Goal: Check status: Check status

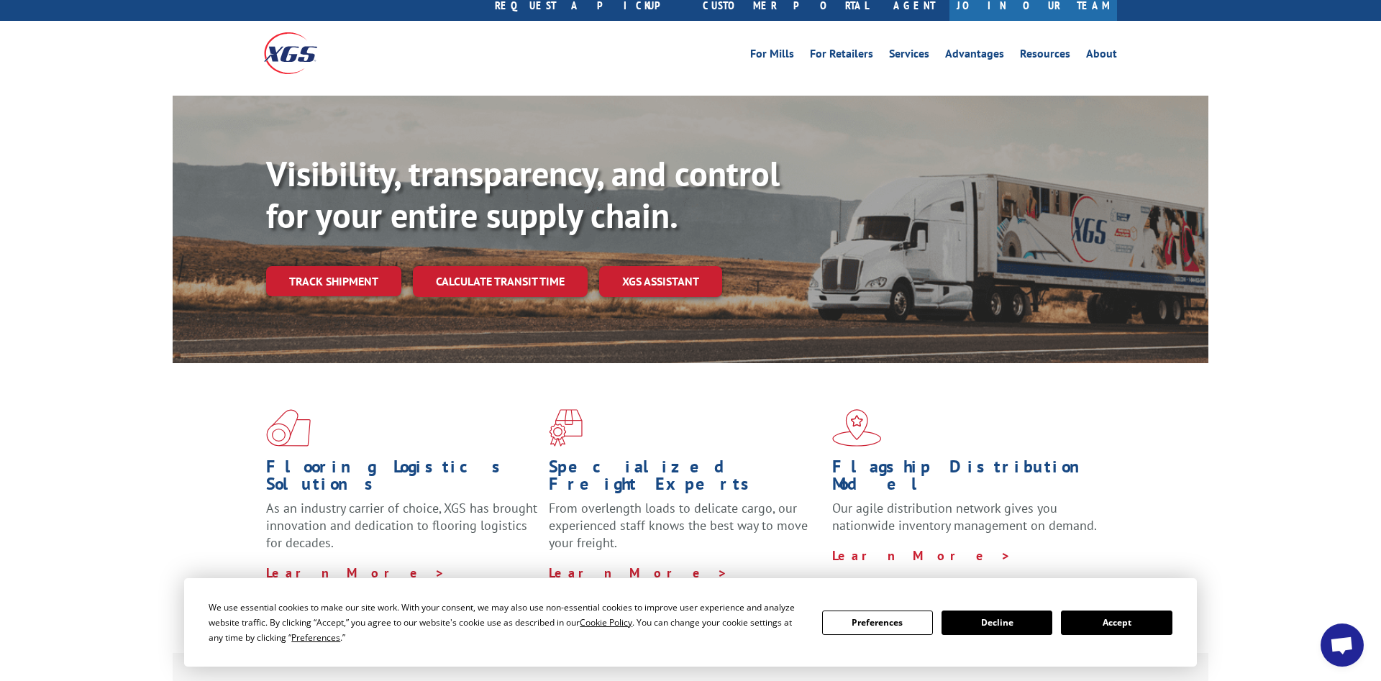
scroll to position [73, 0]
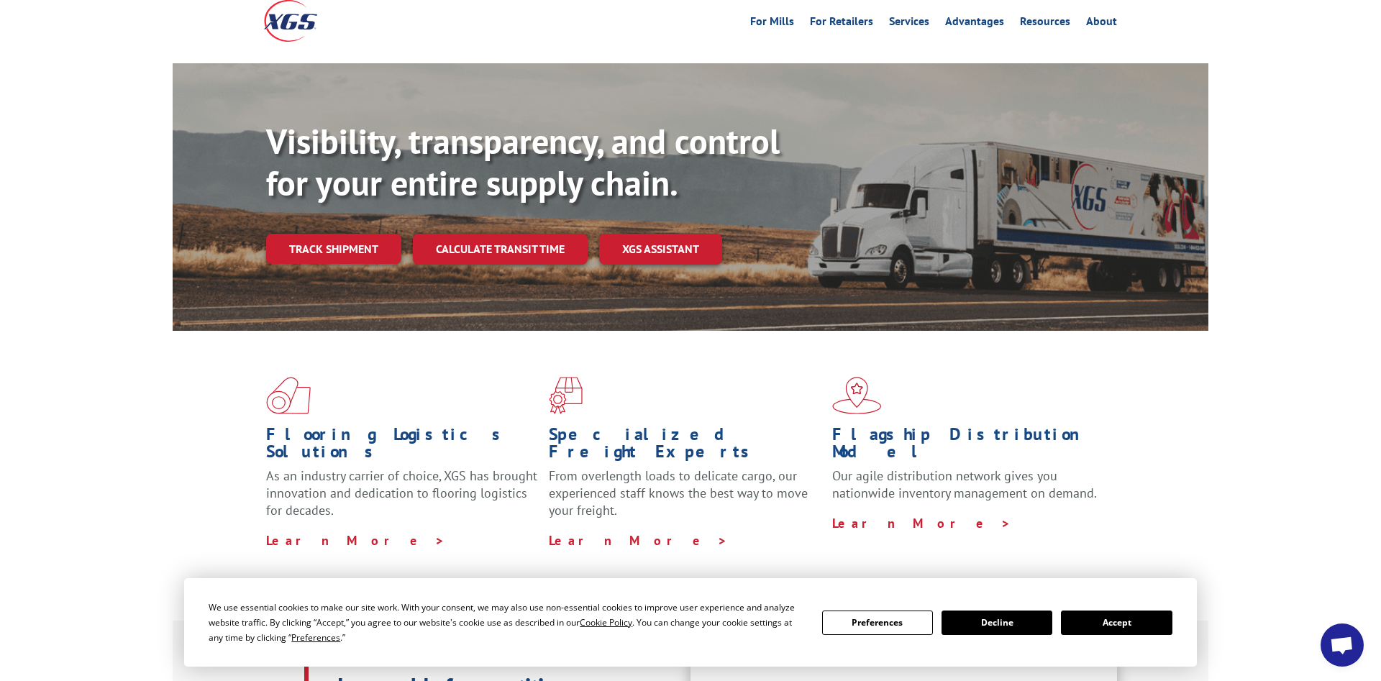
click at [1132, 630] on button "Accept" at bounding box center [1116, 623] width 111 height 24
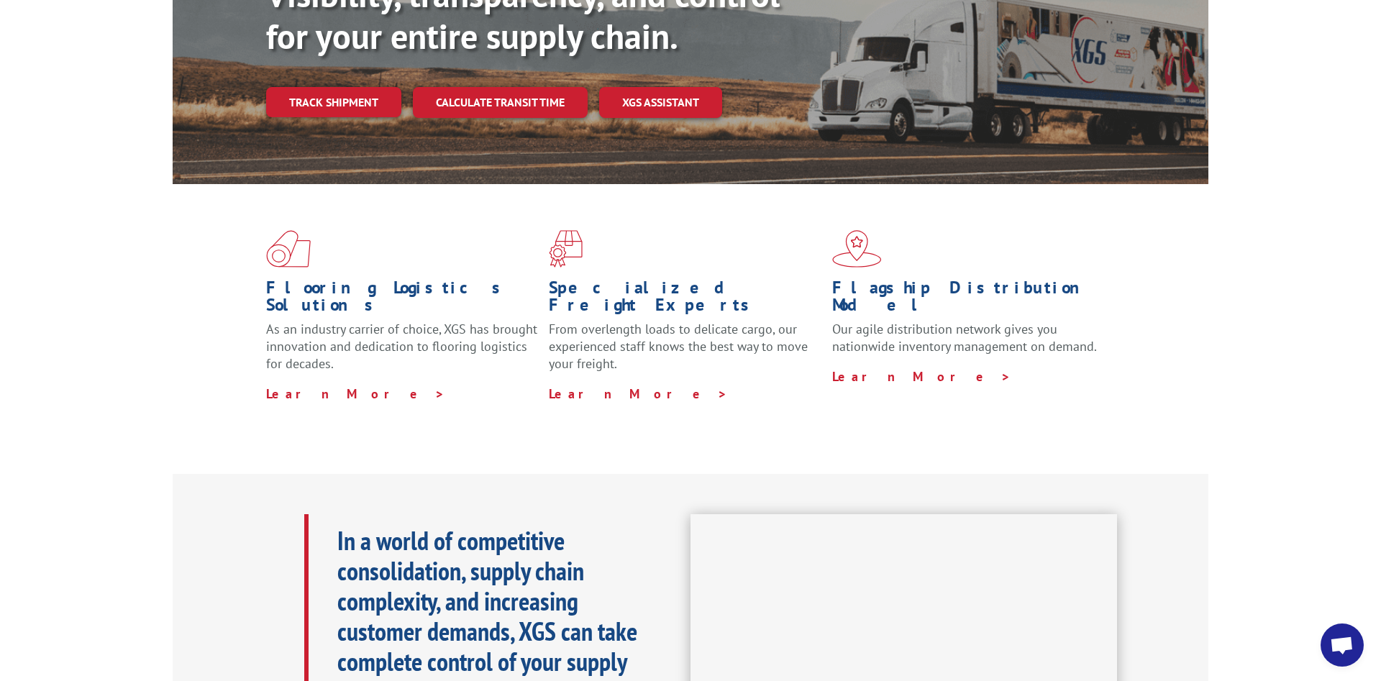
scroll to position [0, 0]
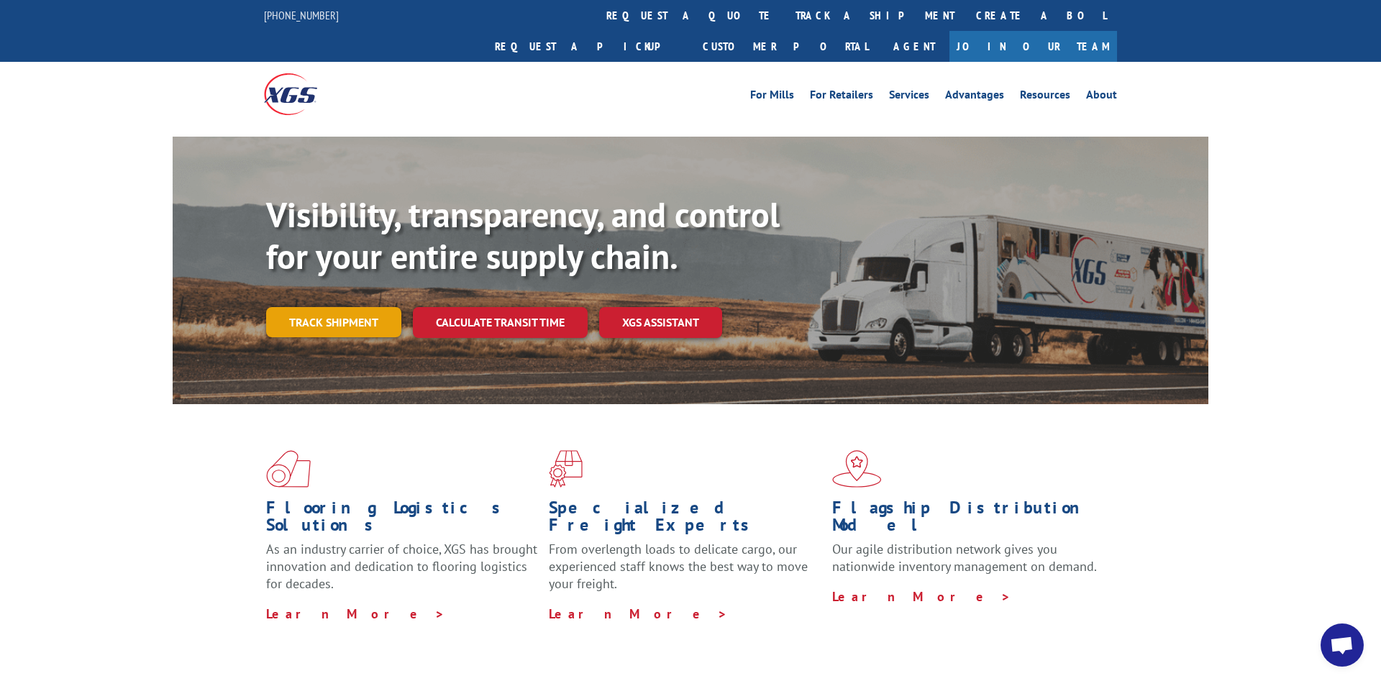
click at [350, 307] on link "Track shipment" at bounding box center [333, 322] width 135 height 30
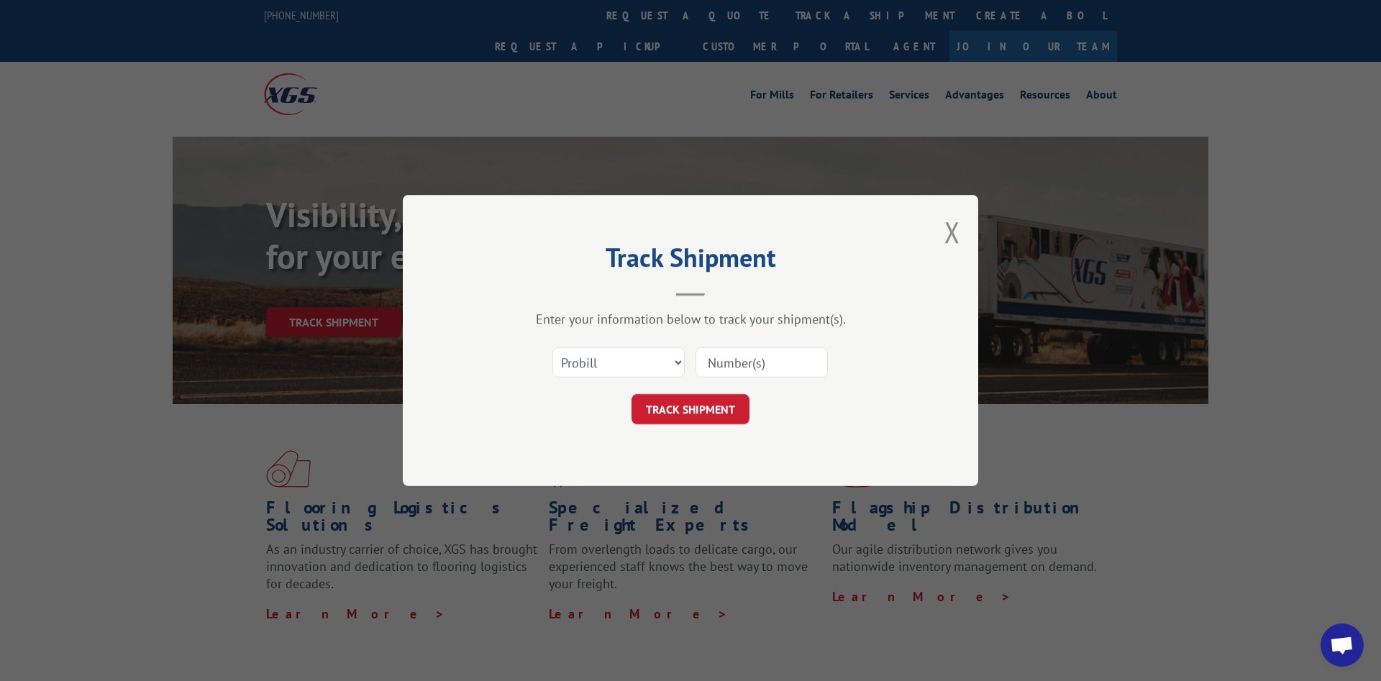
click at [830, 370] on div "Select category... Probill BOL PO" at bounding box center [690, 362] width 431 height 47
click at [784, 372] on input at bounding box center [761, 362] width 132 height 30
paste input "1822617"
type input "1822617"
click at [716, 401] on button "TRACK SHIPMENT" at bounding box center [690, 409] width 118 height 30
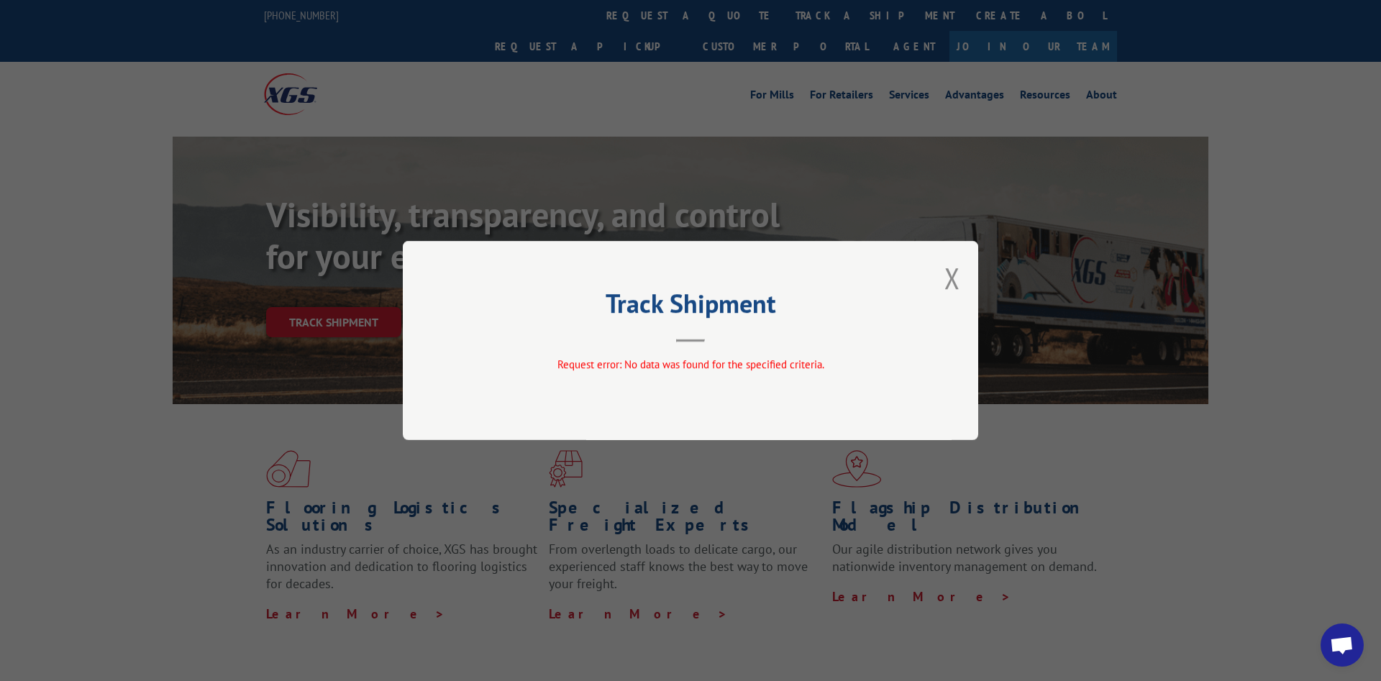
click at [944, 262] on div "Track Shipment Request error: No data was found for the specified criteria." at bounding box center [690, 340] width 575 height 199
click at [944, 265] on div "Track Shipment Request error: No data was found for the specified criteria." at bounding box center [690, 340] width 575 height 199
click at [954, 270] on button "Close modal" at bounding box center [952, 278] width 16 height 38
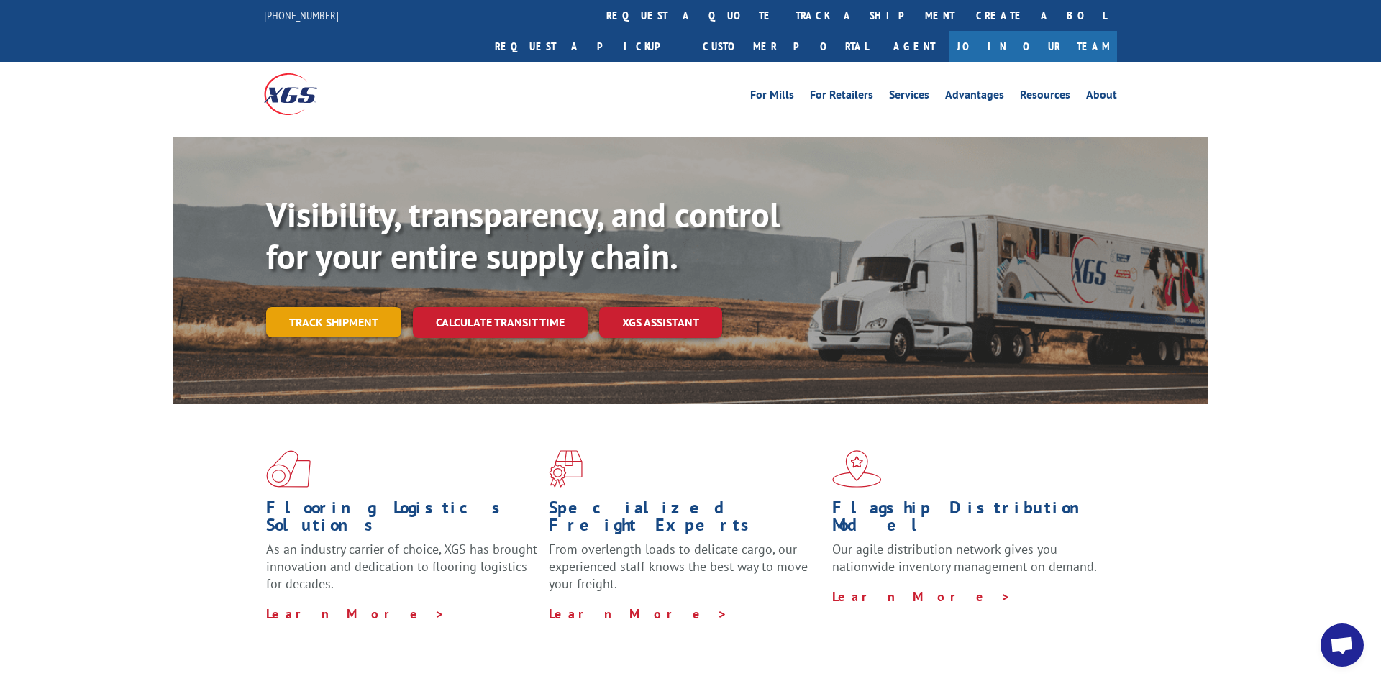
click at [332, 307] on link "Track shipment" at bounding box center [333, 322] width 135 height 30
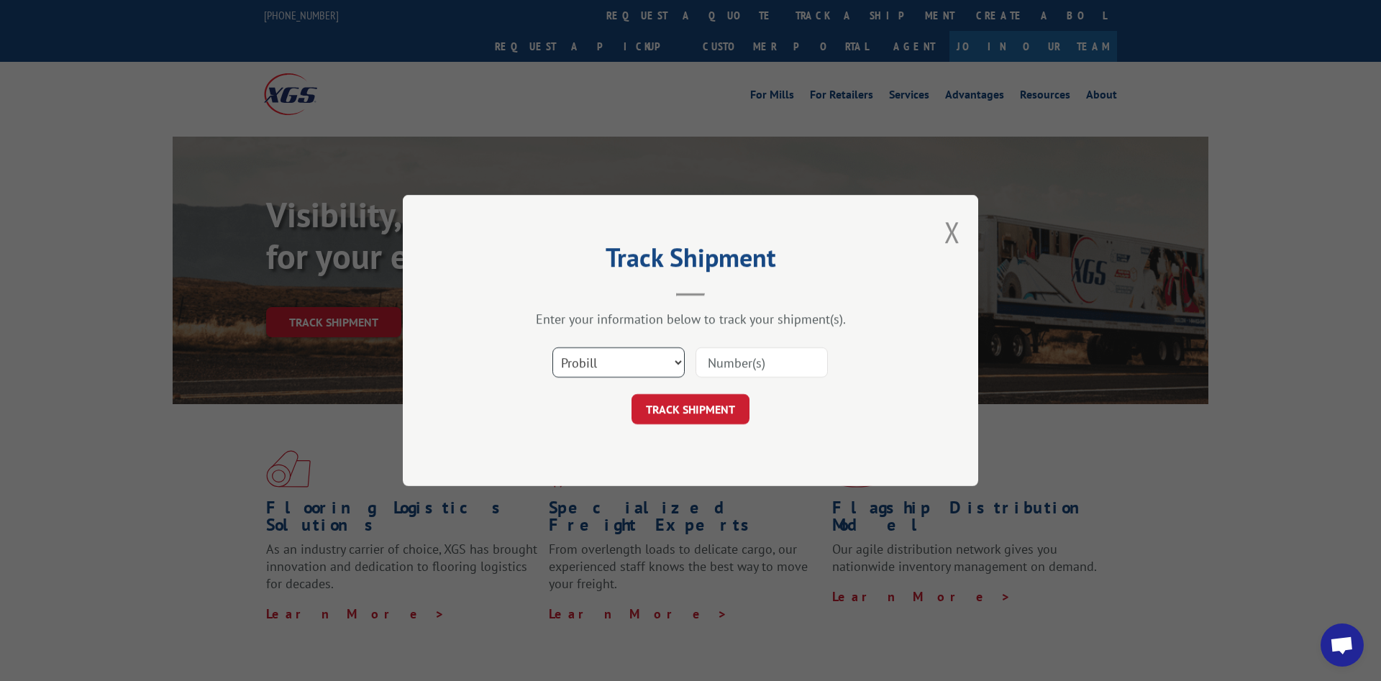
click at [552, 347] on select "Select category... Probill BOL PO" at bounding box center [618, 362] width 132 height 30
select select "bol"
click option "BOL" at bounding box center [0, 0] width 0 height 0
click at [739, 358] on input at bounding box center [761, 362] width 132 height 30
paste input "1822617"
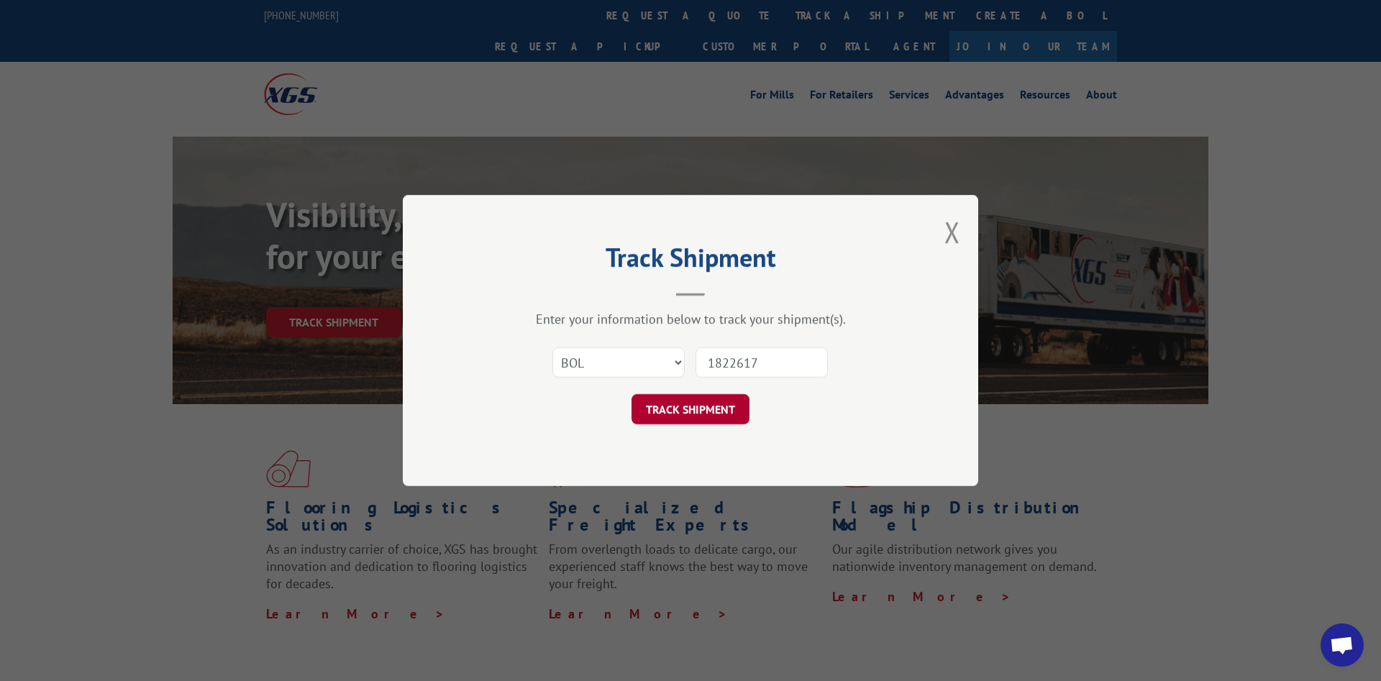
type input "1822617"
click at [708, 414] on button "TRACK SHIPMENT" at bounding box center [690, 409] width 118 height 30
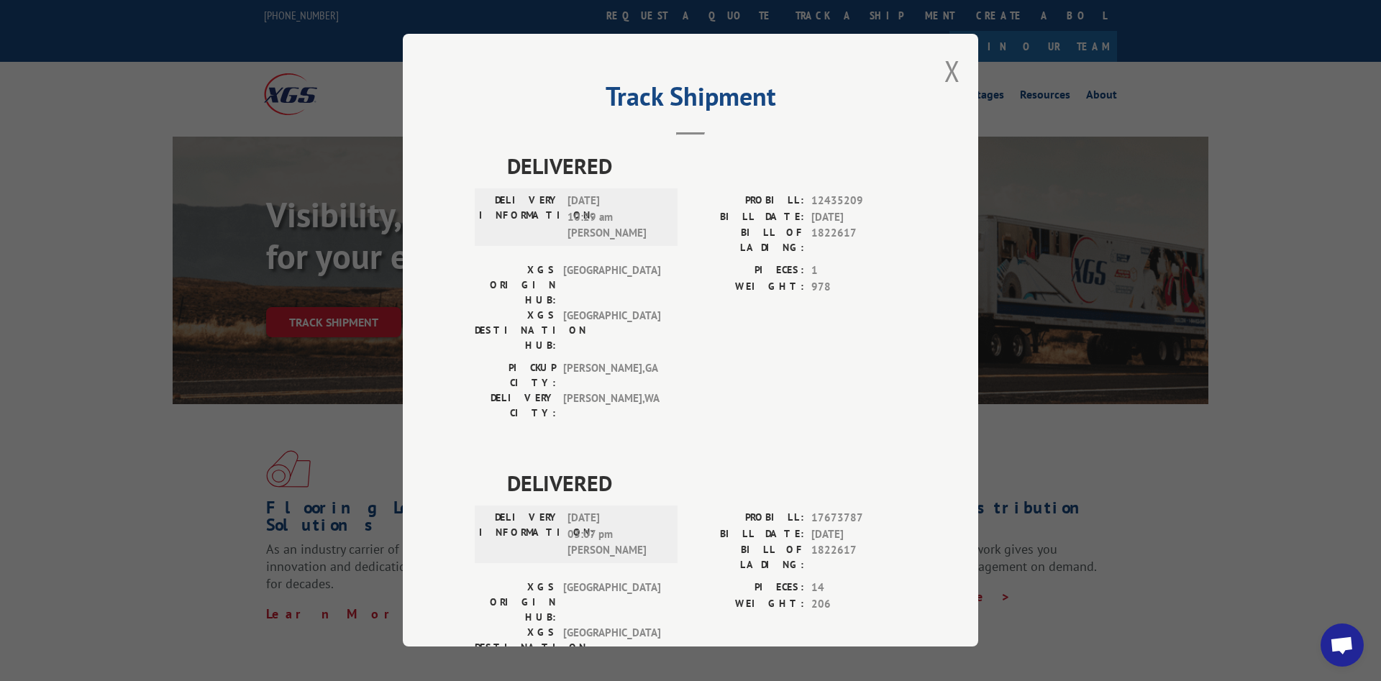
click at [944, 68] on div "Track Shipment DELIVERED DELIVERY INFORMATION: [DATE] 10:29 am [PERSON_NAME] PR…" at bounding box center [690, 340] width 575 height 613
click at [952, 71] on button "Close modal" at bounding box center [952, 71] width 16 height 38
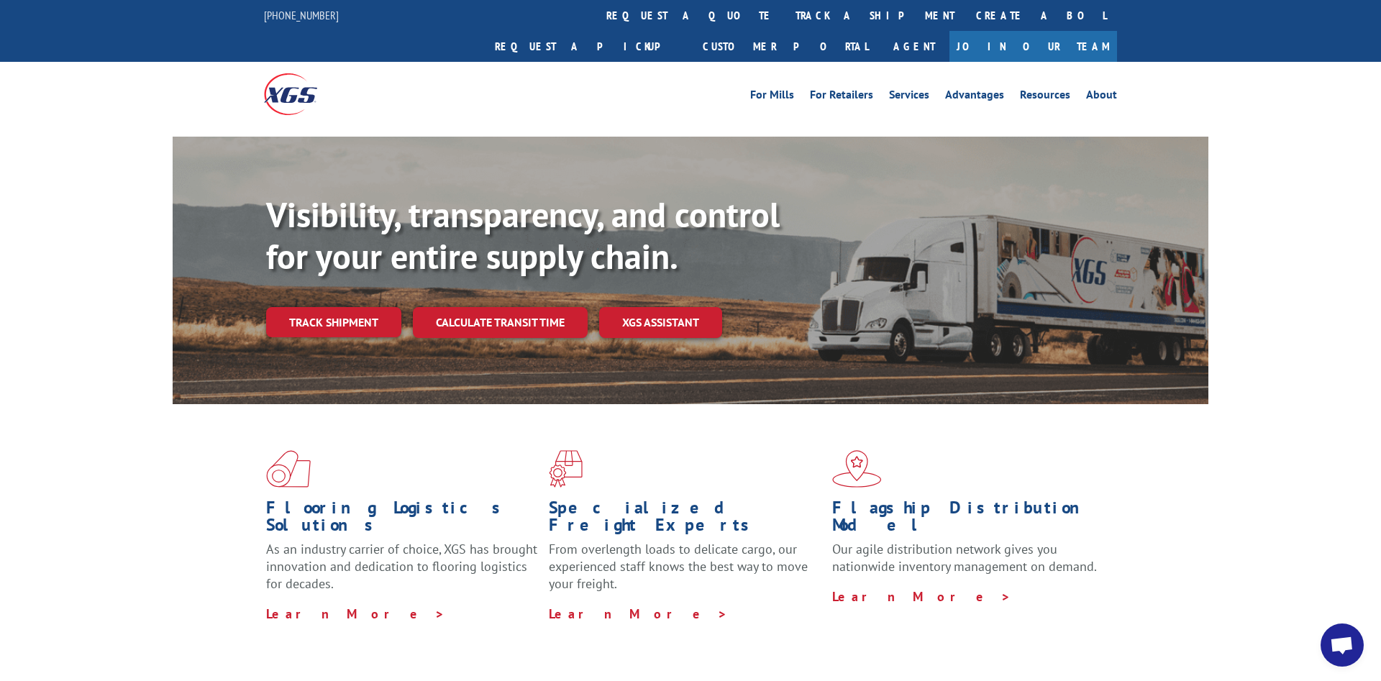
click at [305, 307] on link "Track shipment" at bounding box center [333, 322] width 135 height 30
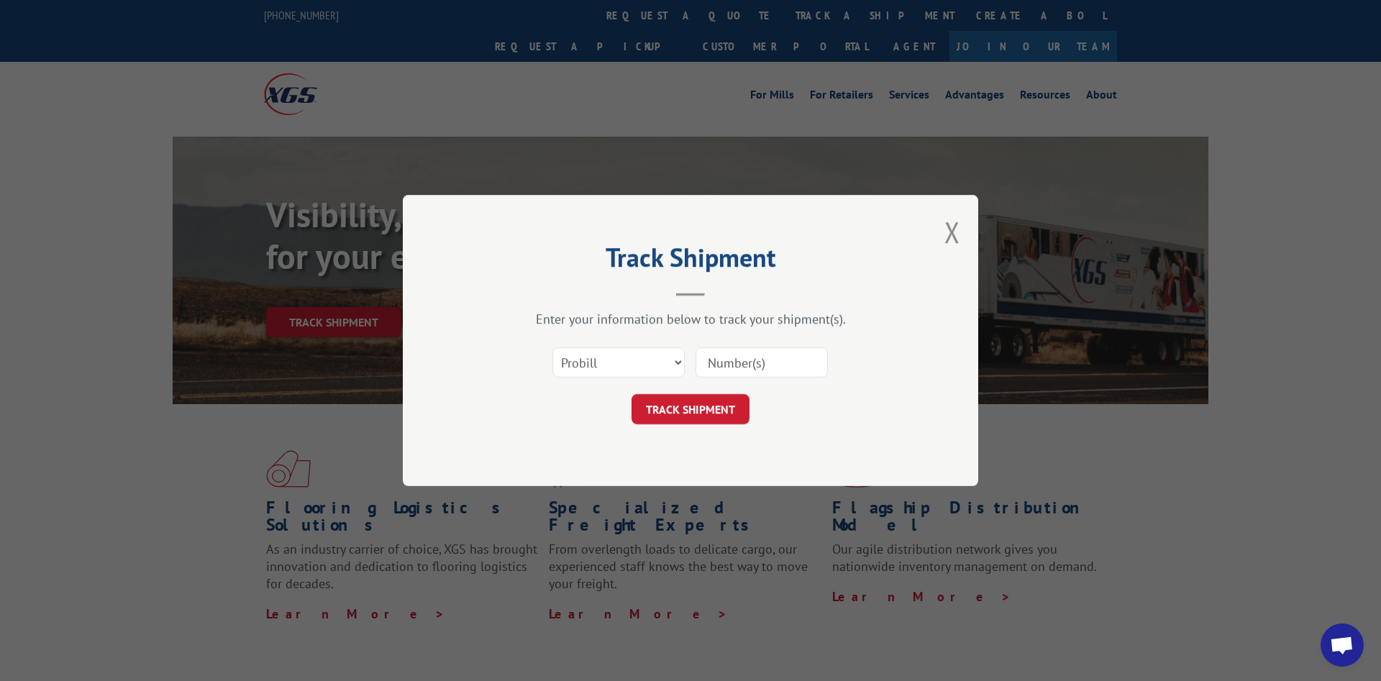
drag, startPoint x: 800, startPoint y: 373, endPoint x: 775, endPoint y: 373, distance: 24.5
click at [799, 373] on input at bounding box center [761, 362] width 132 height 30
paste input "1822624"
type input "1822624"
click at [552, 347] on select "Select category... Probill BOL PO" at bounding box center [618, 362] width 132 height 30
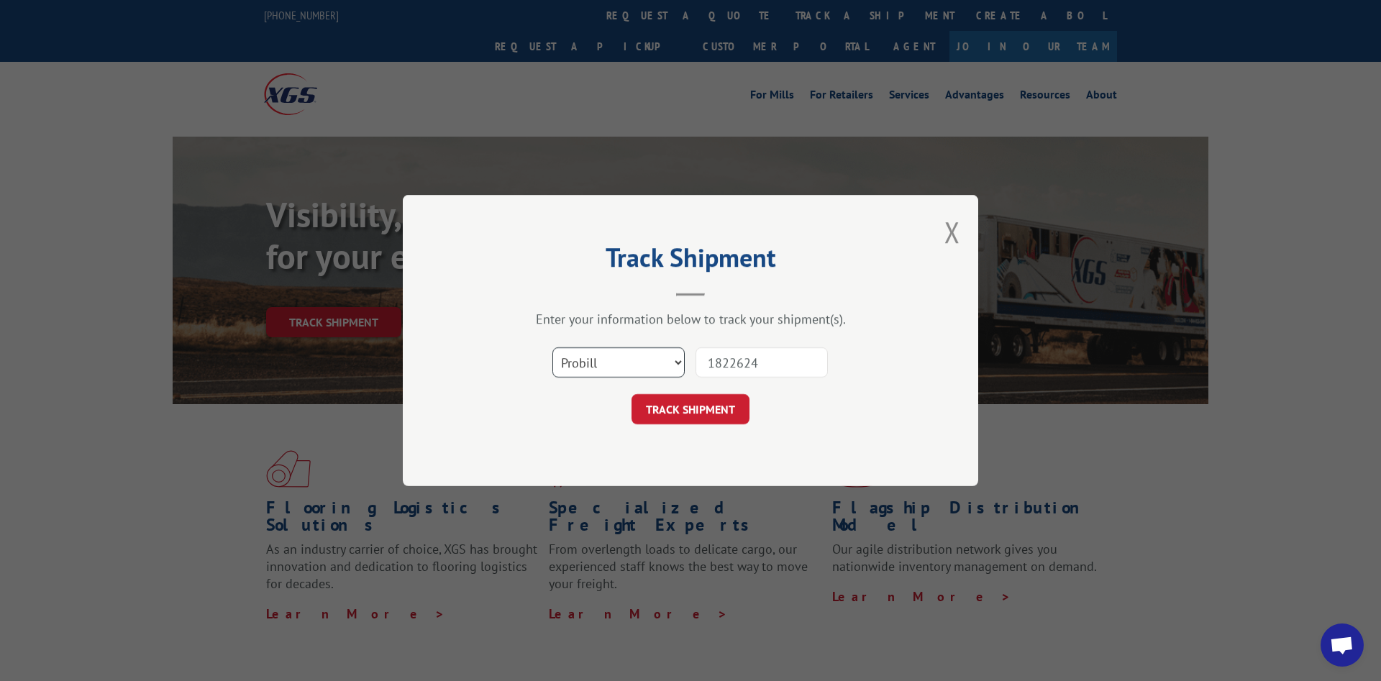
select select "bol"
click option "BOL" at bounding box center [0, 0] width 0 height 0
click at [737, 409] on button "TRACK SHIPMENT" at bounding box center [690, 409] width 118 height 30
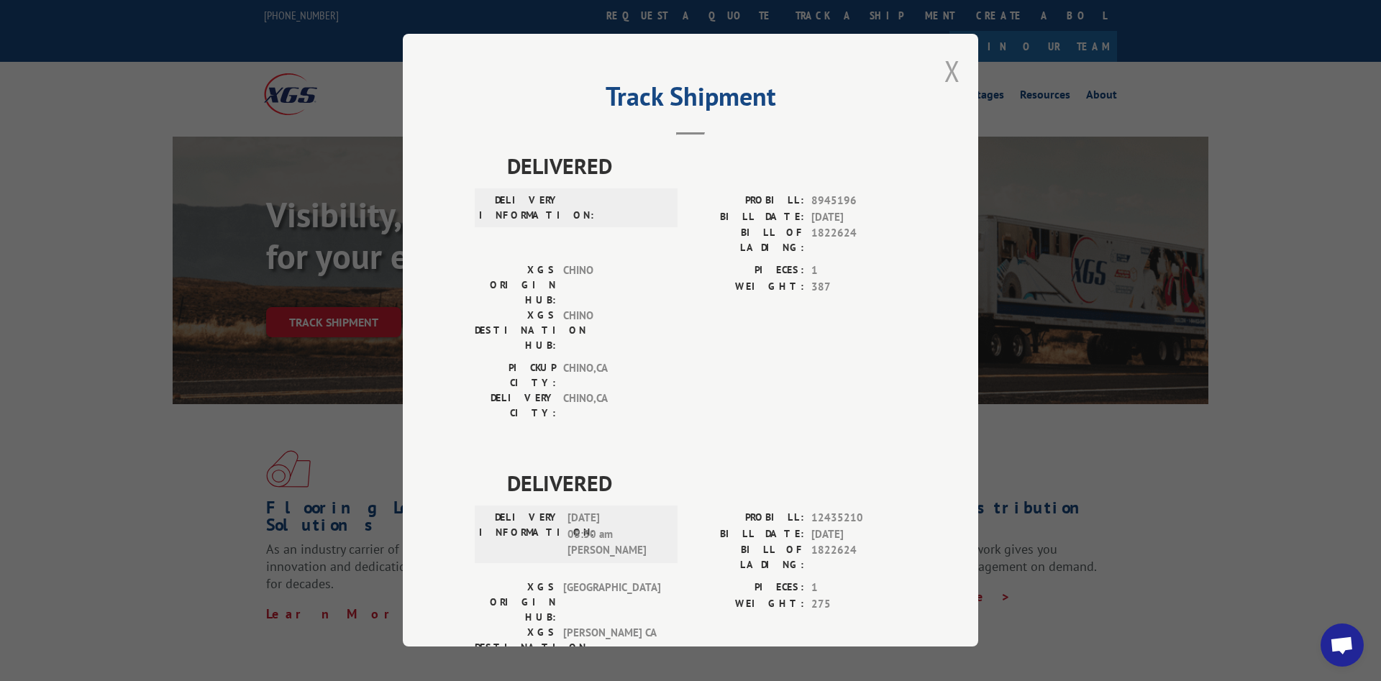
click at [953, 73] on button "Close modal" at bounding box center [952, 71] width 16 height 38
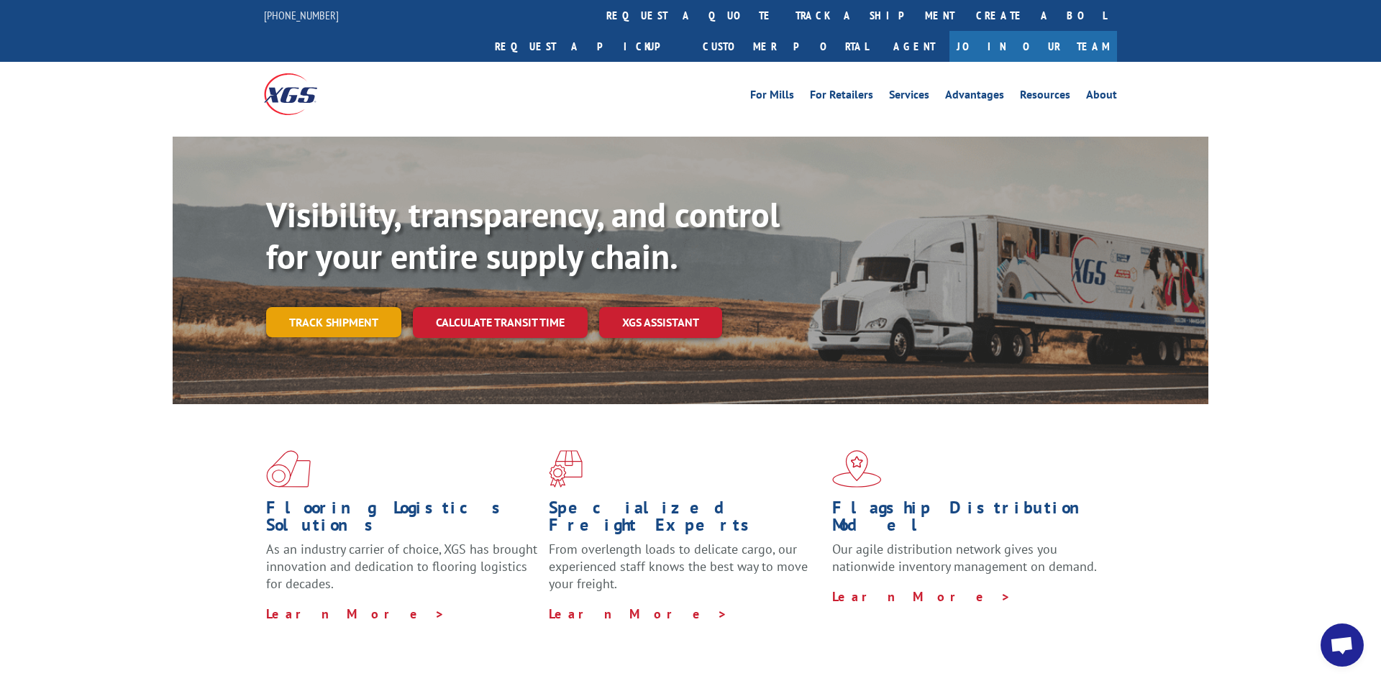
click at [356, 307] on link "Track shipment" at bounding box center [333, 322] width 135 height 30
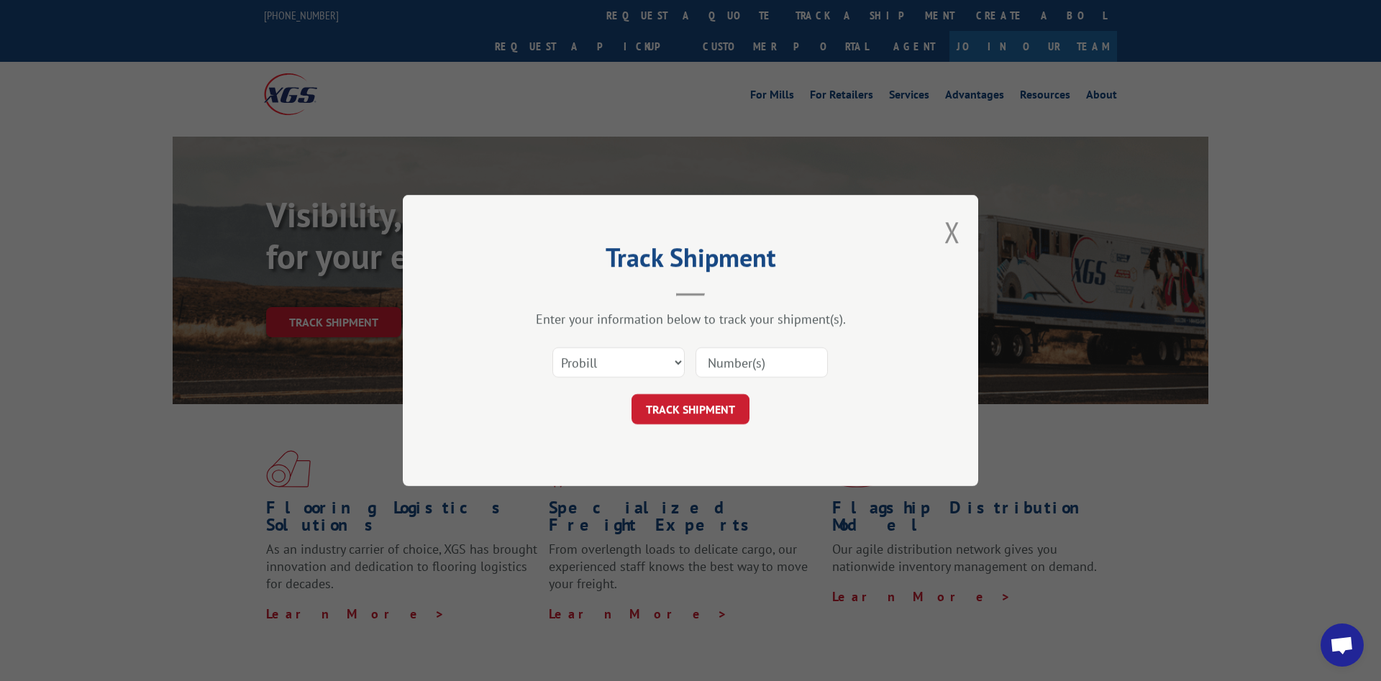
click at [773, 365] on input at bounding box center [761, 362] width 132 height 30
paste input "1822626"
type input "1822626"
click at [552, 347] on select "Select category... Probill BOL PO" at bounding box center [618, 362] width 132 height 30
select select "bol"
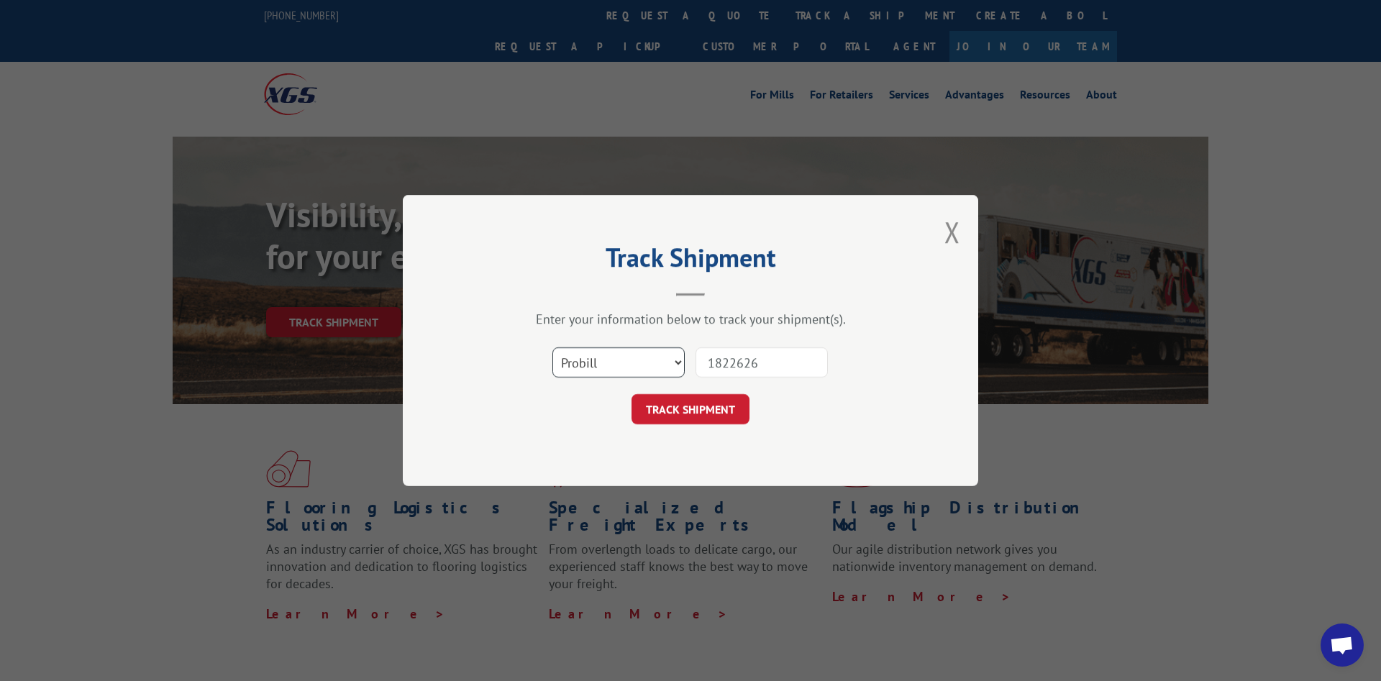
click option "BOL" at bounding box center [0, 0] width 0 height 0
click at [669, 404] on button "TRACK SHIPMENT" at bounding box center [690, 409] width 118 height 30
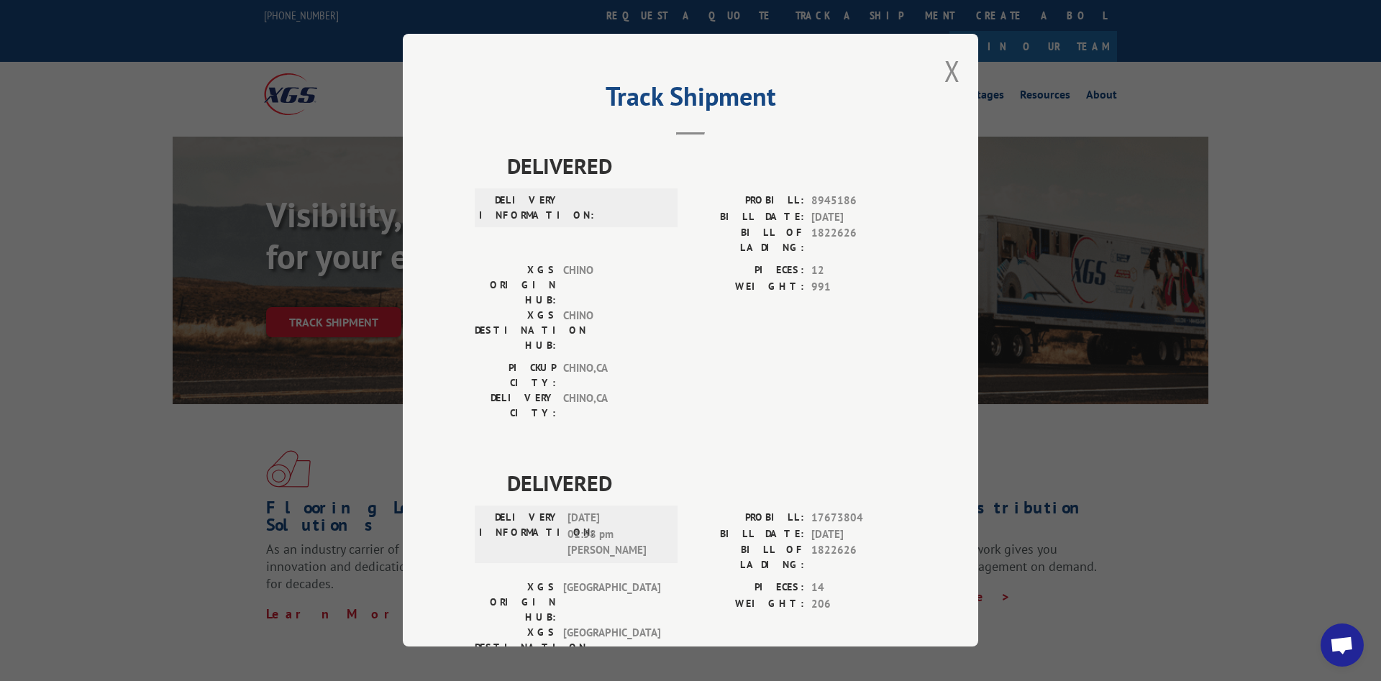
click at [830, 204] on span "8945186" at bounding box center [858, 201] width 95 height 17
click at [953, 74] on button "Close modal" at bounding box center [952, 71] width 16 height 38
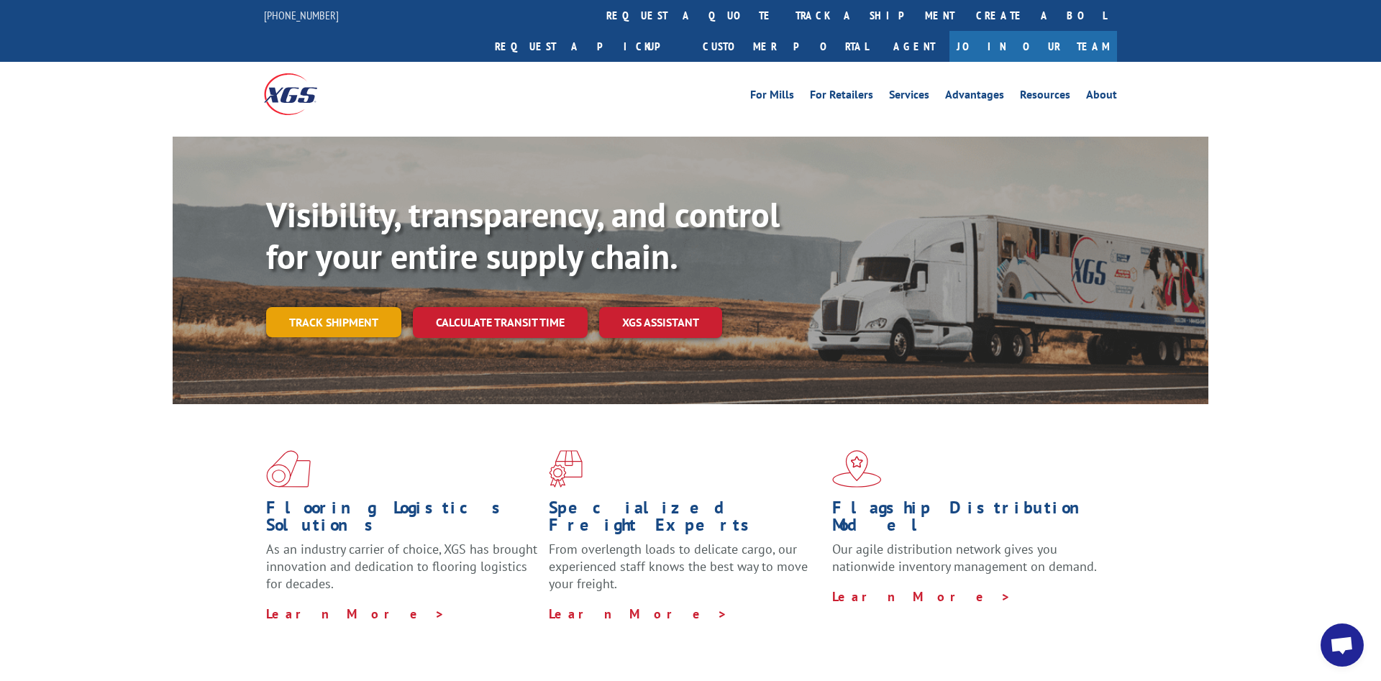
click at [351, 307] on link "Track shipment" at bounding box center [333, 322] width 135 height 30
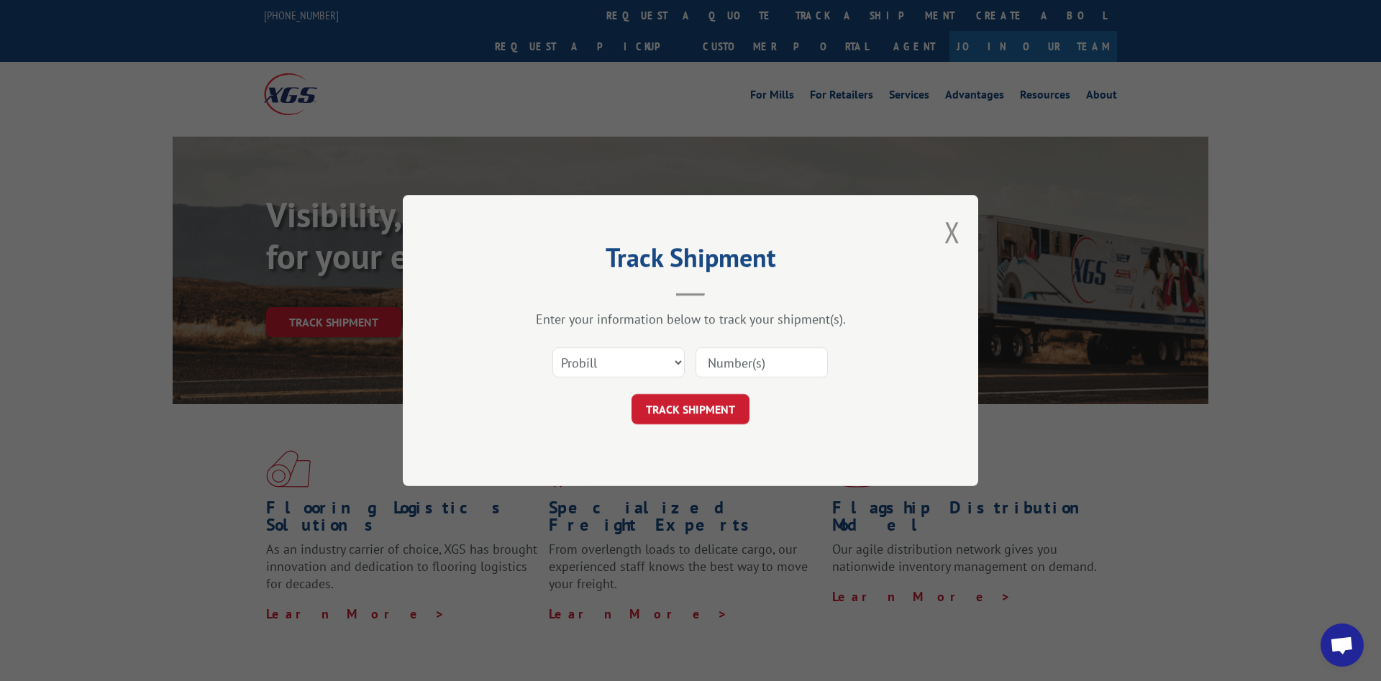
click at [744, 360] on input at bounding box center [761, 362] width 132 height 30
paste input "1822628"
type input "1822628"
click at [552, 347] on select "Select category... Probill BOL PO" at bounding box center [618, 362] width 132 height 30
select select "bol"
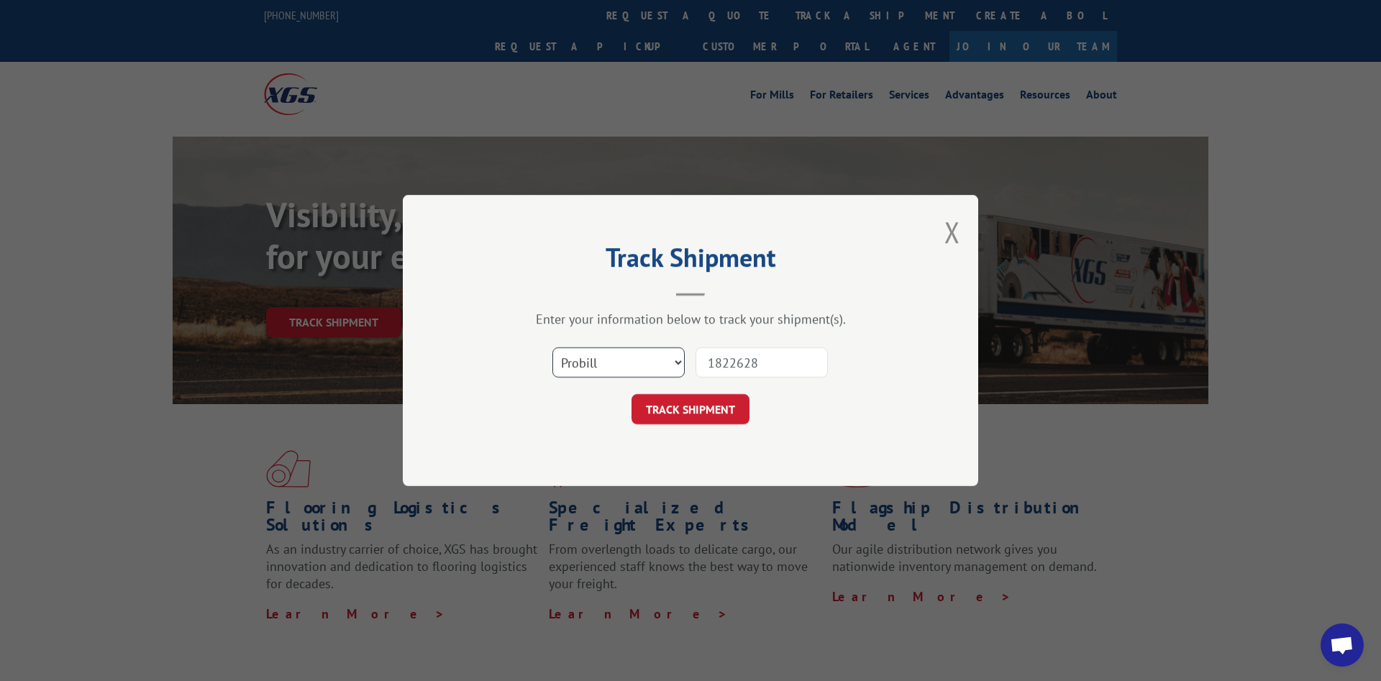
click option "BOL" at bounding box center [0, 0] width 0 height 0
click at [685, 416] on button "TRACK SHIPMENT" at bounding box center [690, 409] width 118 height 30
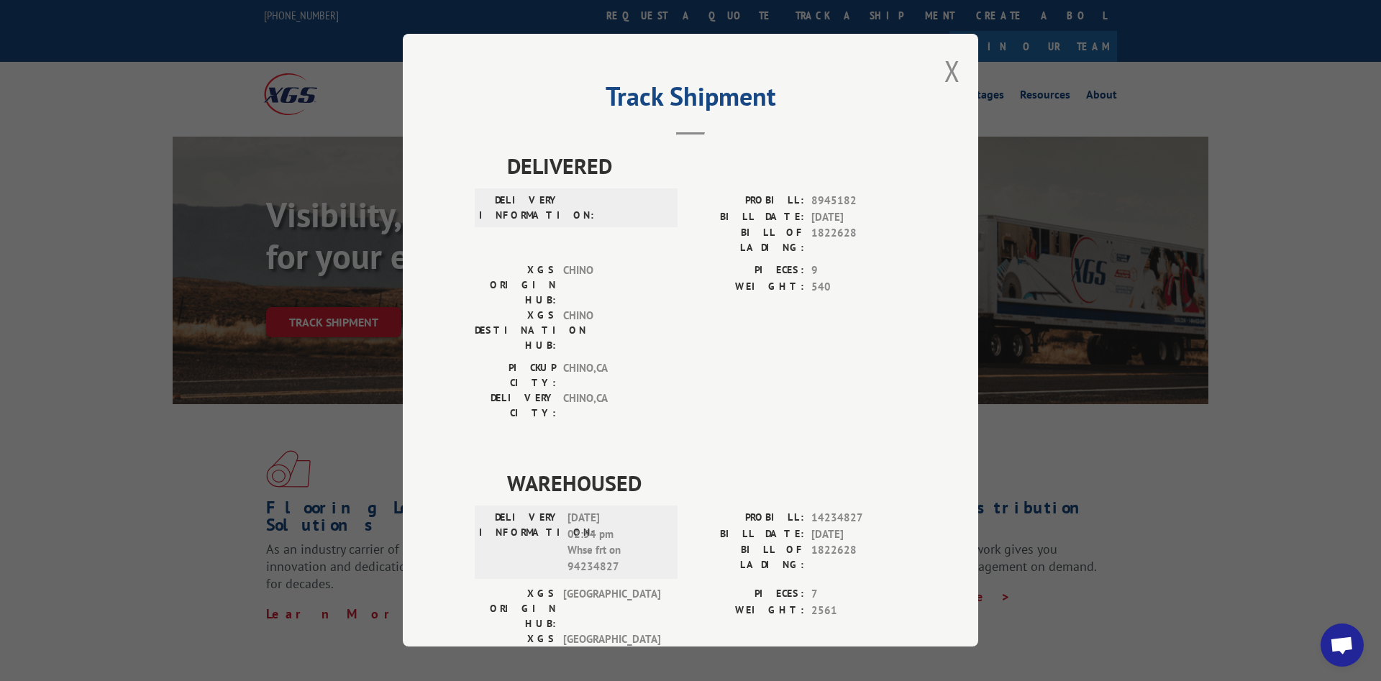
click at [737, 360] on div "PICKUP CITY: [GEOGRAPHIC_DATA] , CA DELIVERY CITY: [GEOGRAPHIC_DATA] , [GEOGRAP…" at bounding box center [690, 394] width 431 height 68
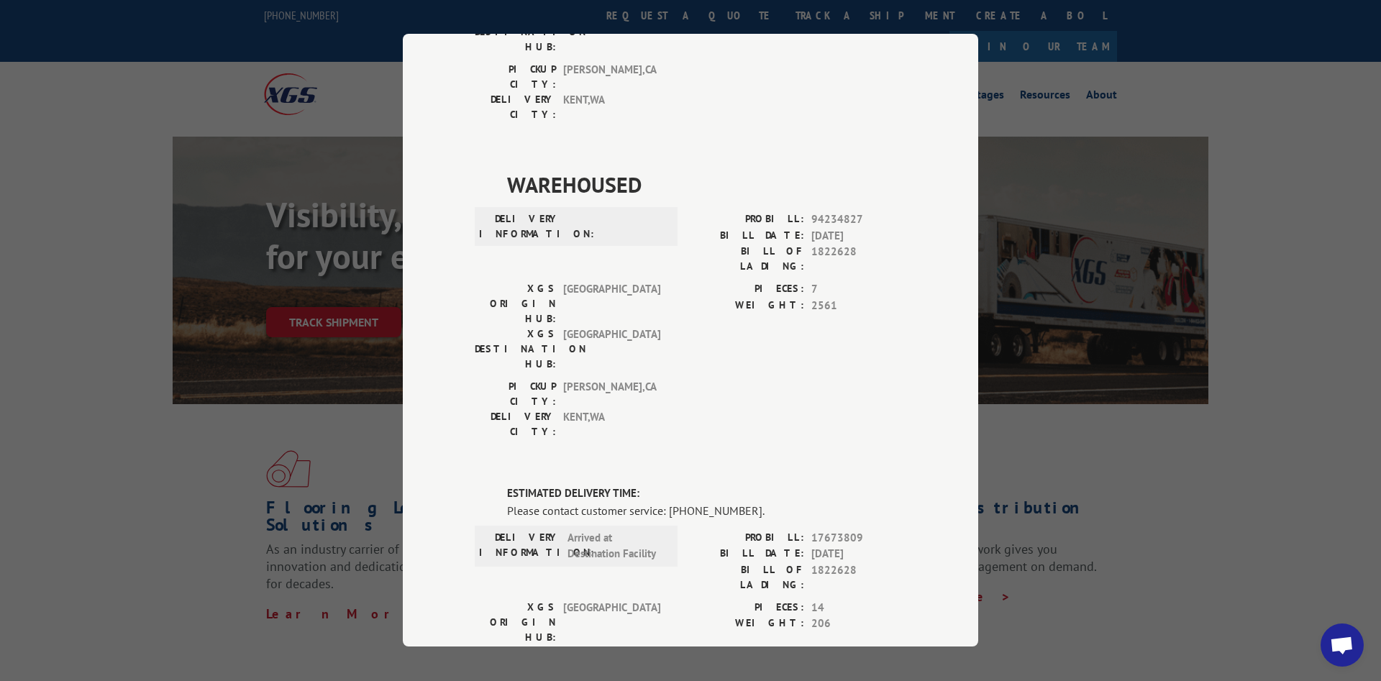
scroll to position [699, 0]
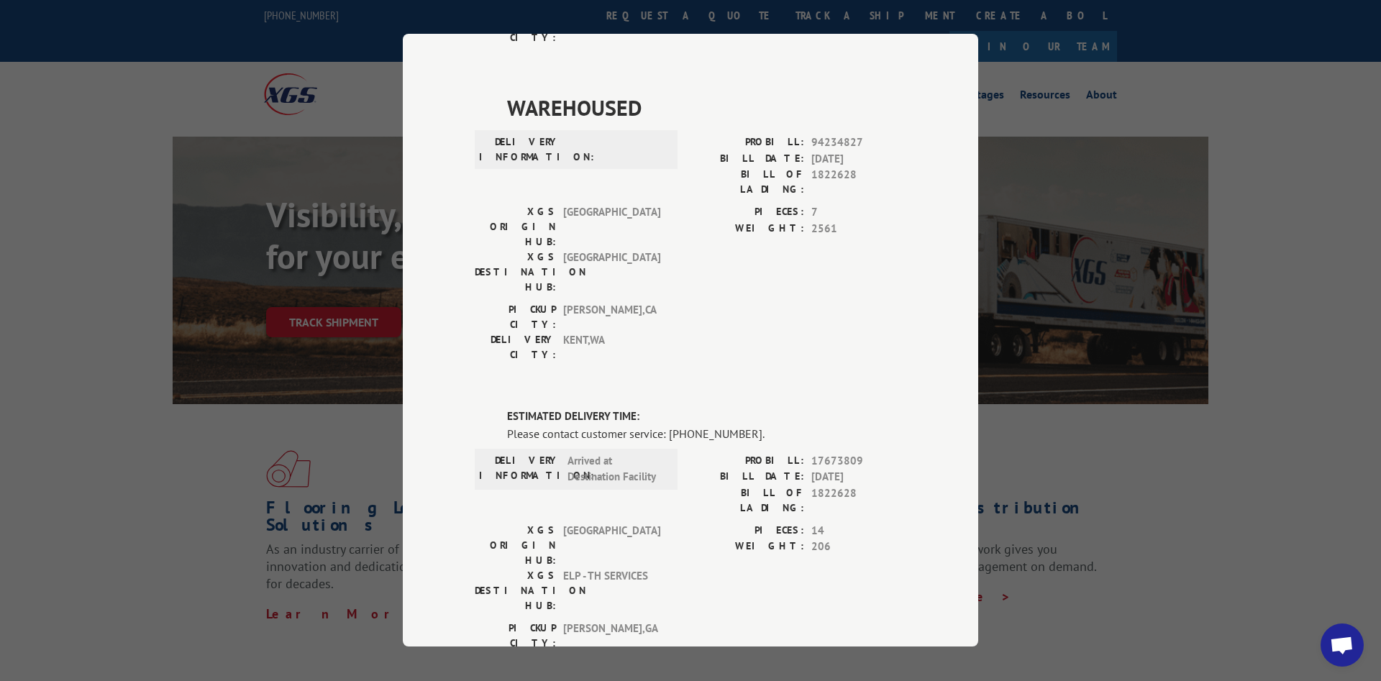
click at [618, 568] on span "ELP - TH SERVICES" at bounding box center [611, 590] width 97 height 45
click at [792, 469] on label "BILL DATE:" at bounding box center [747, 477] width 114 height 17
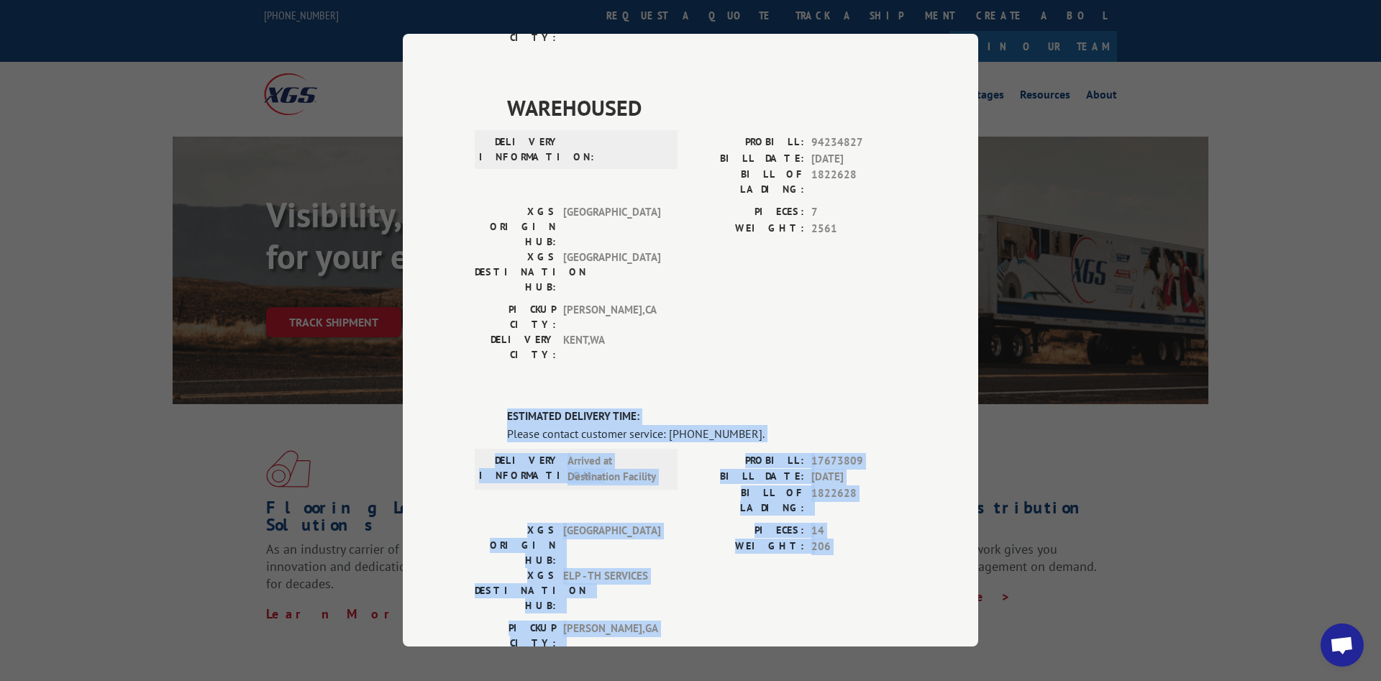
drag, startPoint x: 500, startPoint y: 175, endPoint x: 784, endPoint y: 344, distance: 330.9
click at [784, 408] on div "ESTIMATED DELIVERY TIME: Please contact customer service: [PHONE_NUMBER]. DELIV…" at bounding box center [690, 652] width 431 height 489
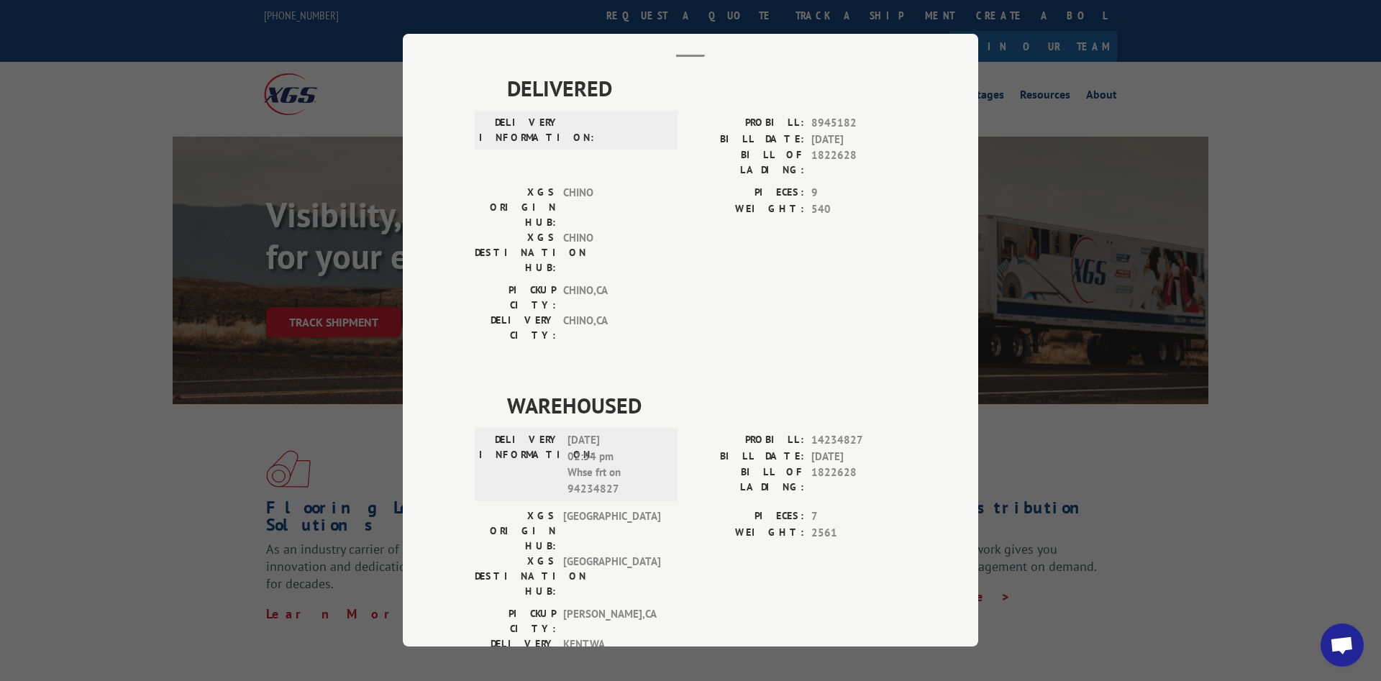
scroll to position [0, 0]
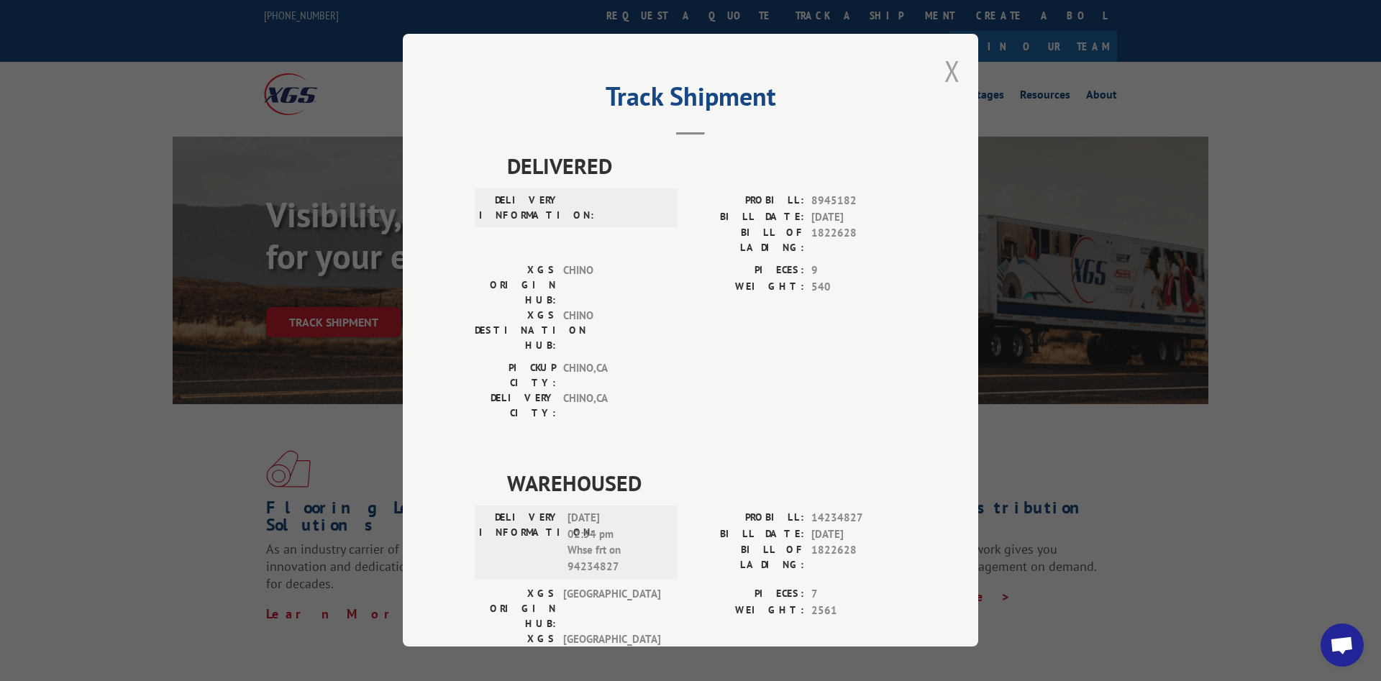
click at [949, 80] on button "Close modal" at bounding box center [952, 71] width 16 height 38
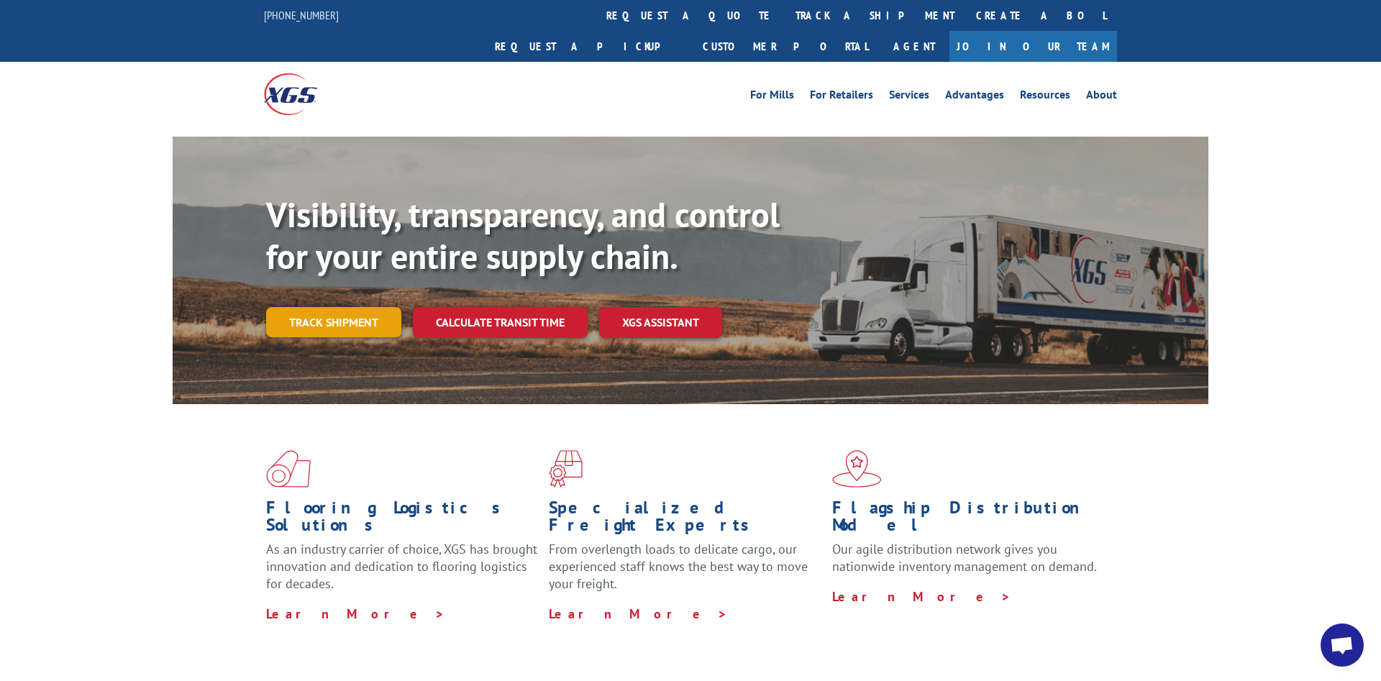
click at [326, 307] on link "Track shipment" at bounding box center [333, 322] width 135 height 30
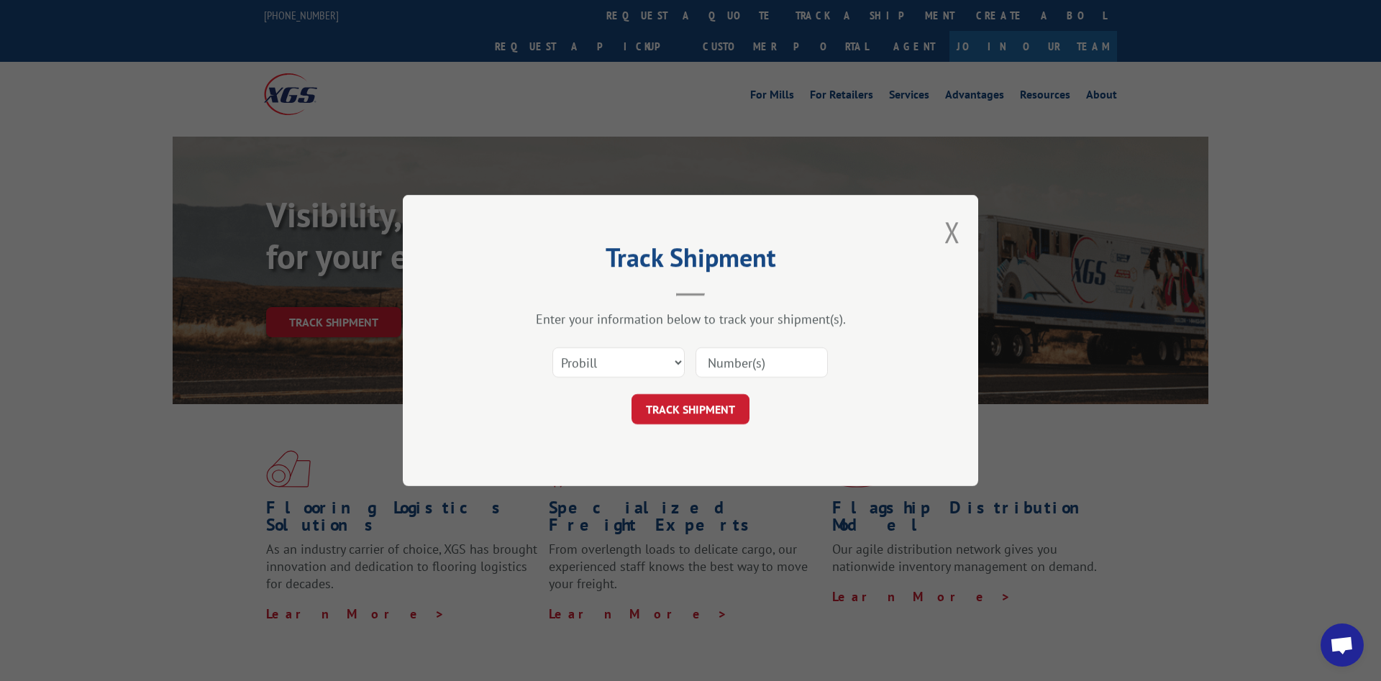
click at [759, 369] on input at bounding box center [761, 362] width 132 height 30
paste input "822630"
type input "822630"
click at [681, 416] on button "TRACK SHIPMENT" at bounding box center [690, 409] width 118 height 30
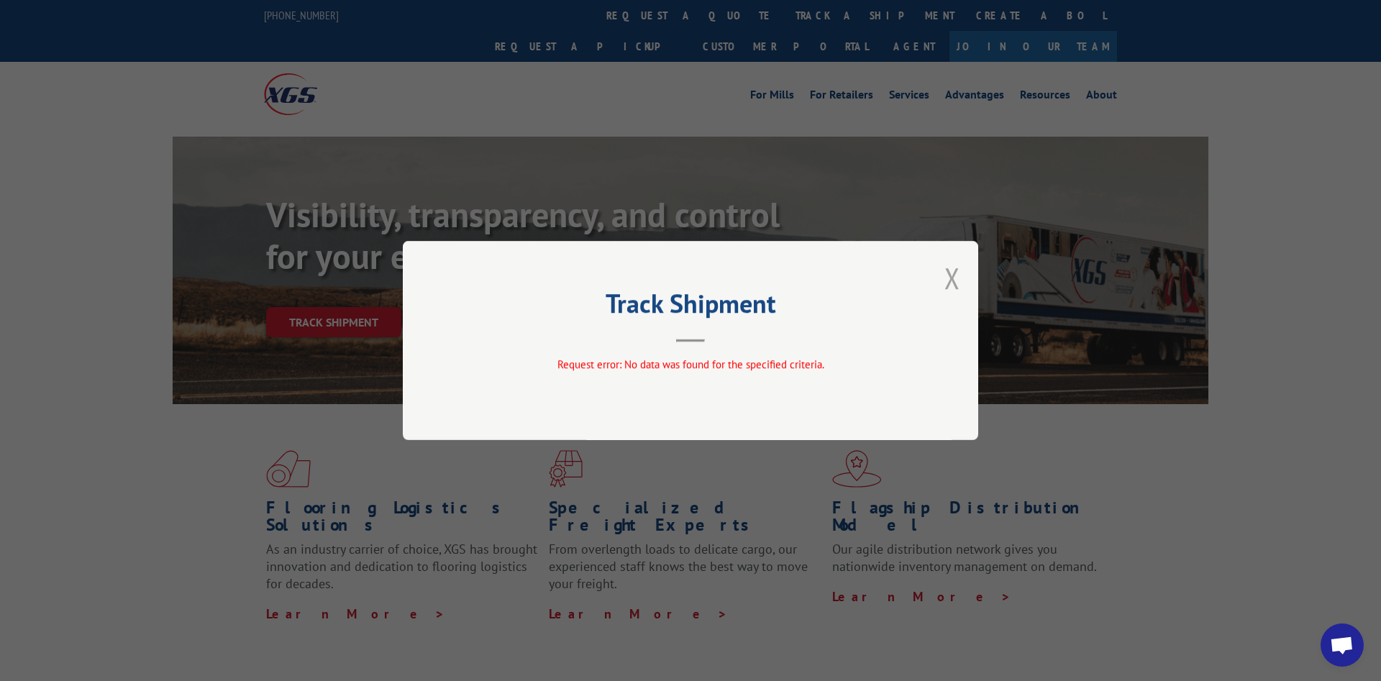
click at [945, 283] on button "Close modal" at bounding box center [952, 278] width 16 height 38
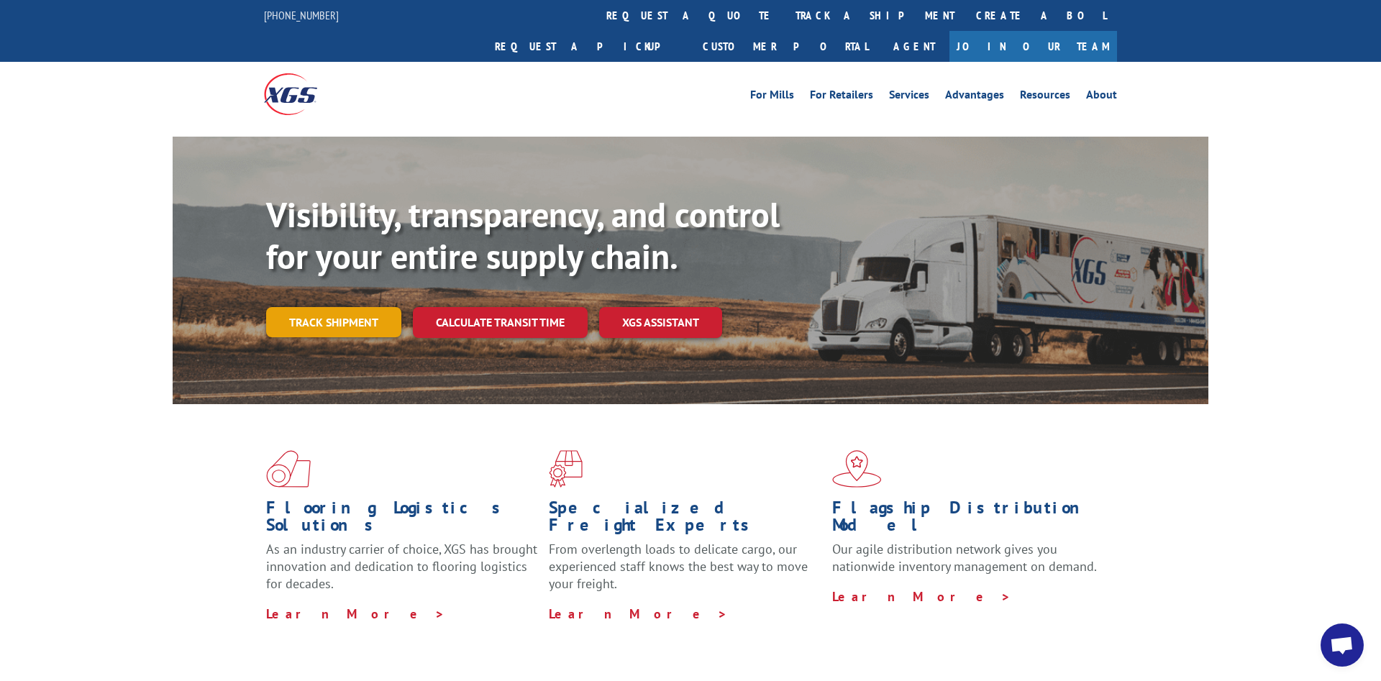
click at [381, 307] on link "Track shipment" at bounding box center [333, 322] width 135 height 30
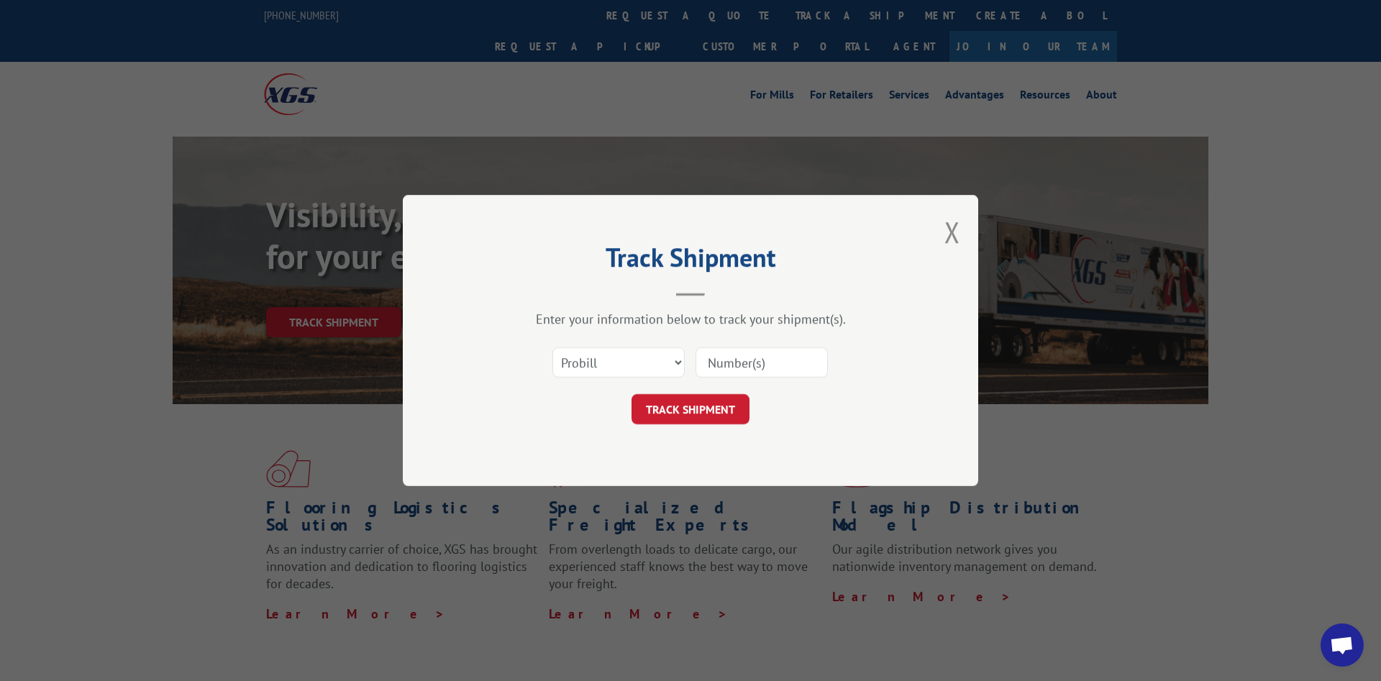
click at [793, 373] on input at bounding box center [761, 362] width 132 height 30
paste input "1822630"
type input "1822630"
click at [552, 347] on select "Select category... Probill BOL PO" at bounding box center [618, 362] width 132 height 30
select select "bol"
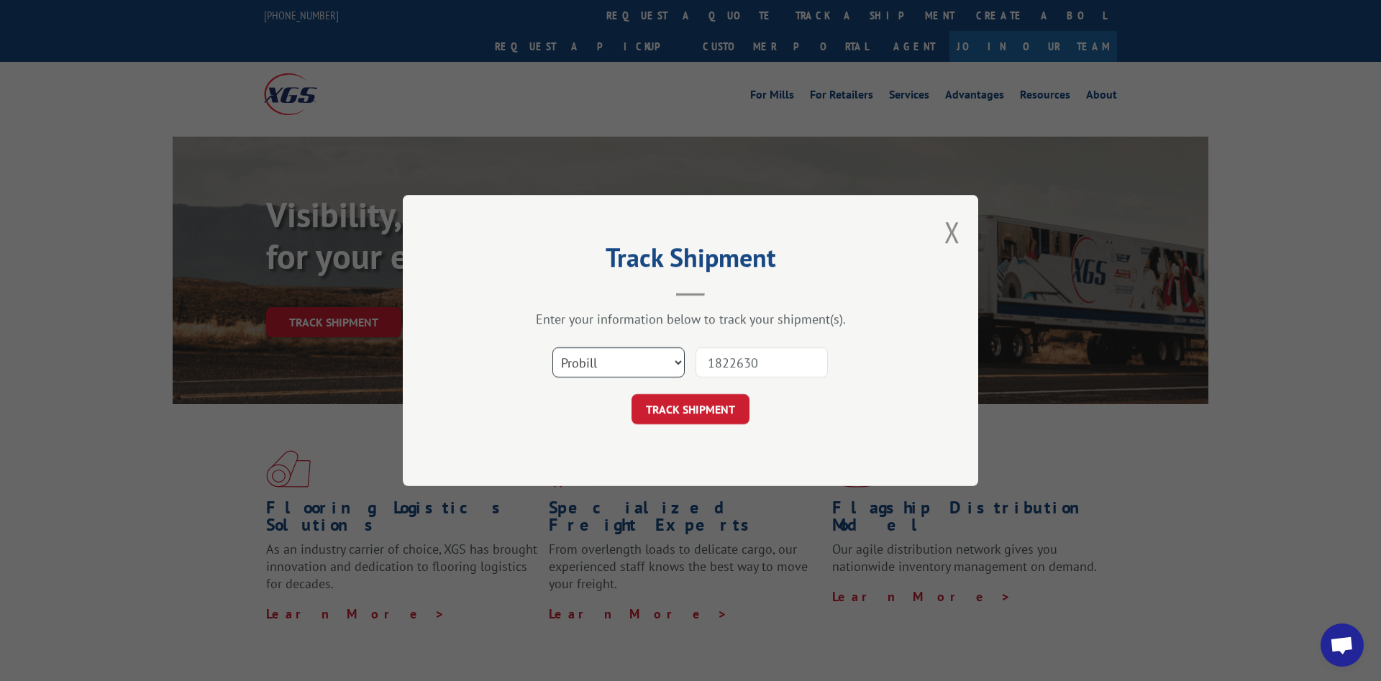
click option "BOL" at bounding box center [0, 0] width 0 height 0
click at [700, 414] on button "TRACK SHIPMENT" at bounding box center [690, 409] width 118 height 30
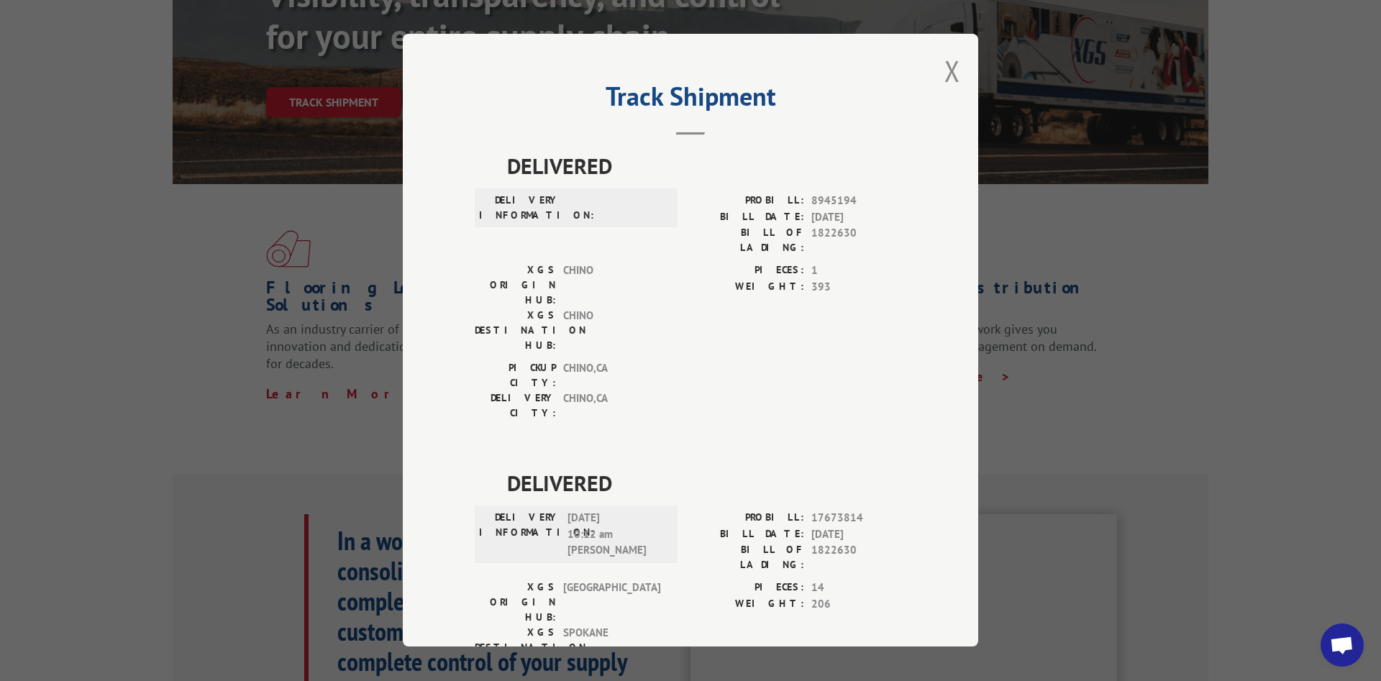
scroll to position [147, 0]
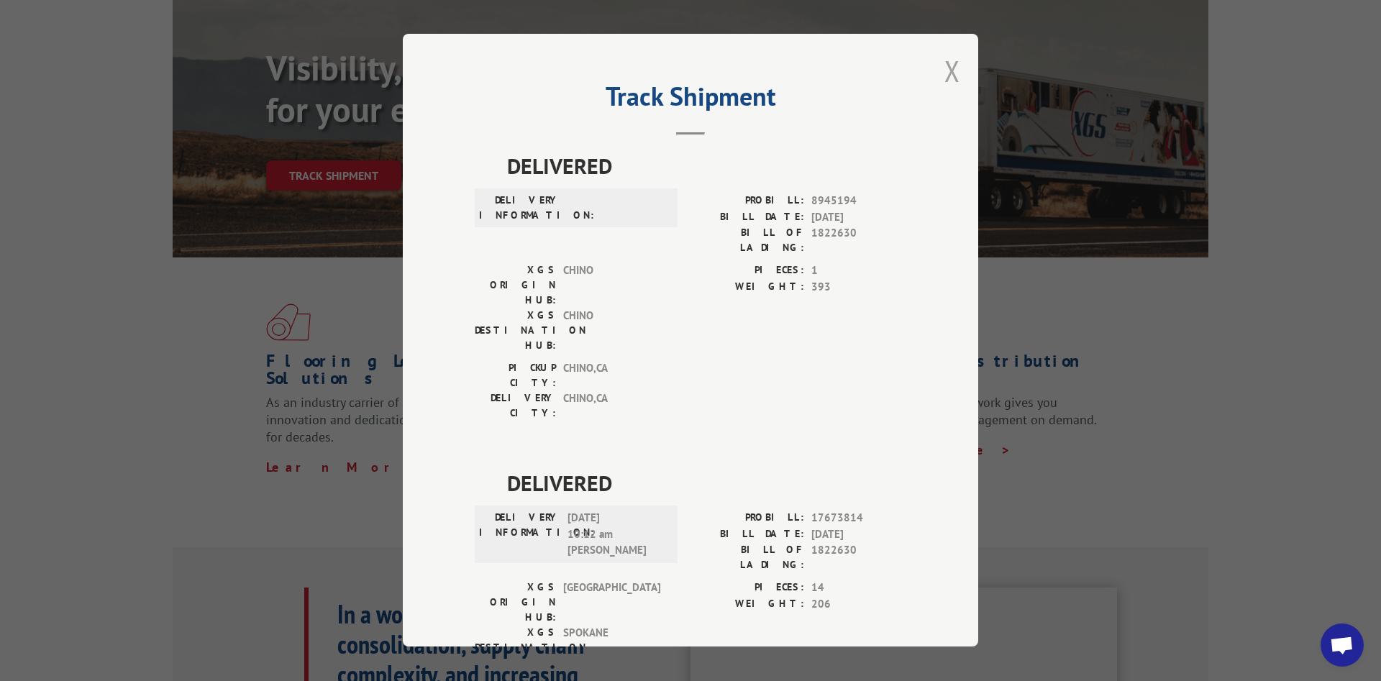
click at [958, 77] on button "Close modal" at bounding box center [952, 71] width 16 height 38
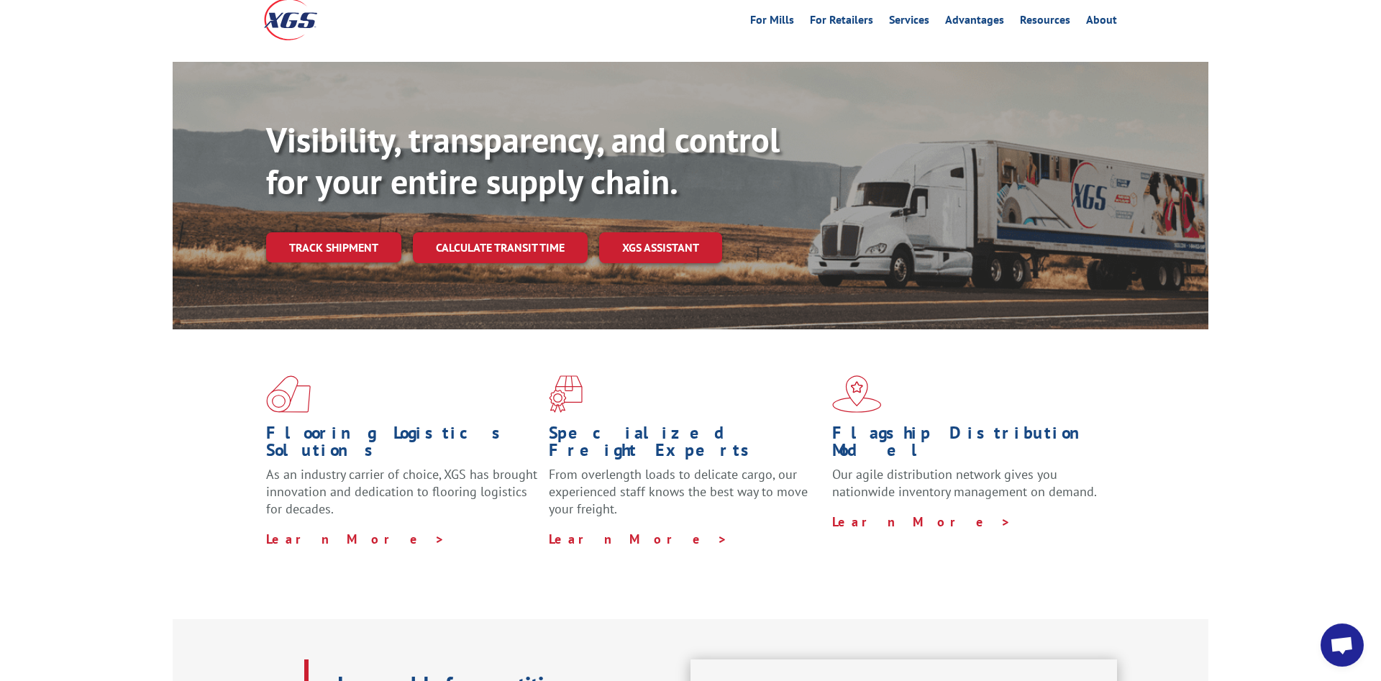
scroll to position [0, 0]
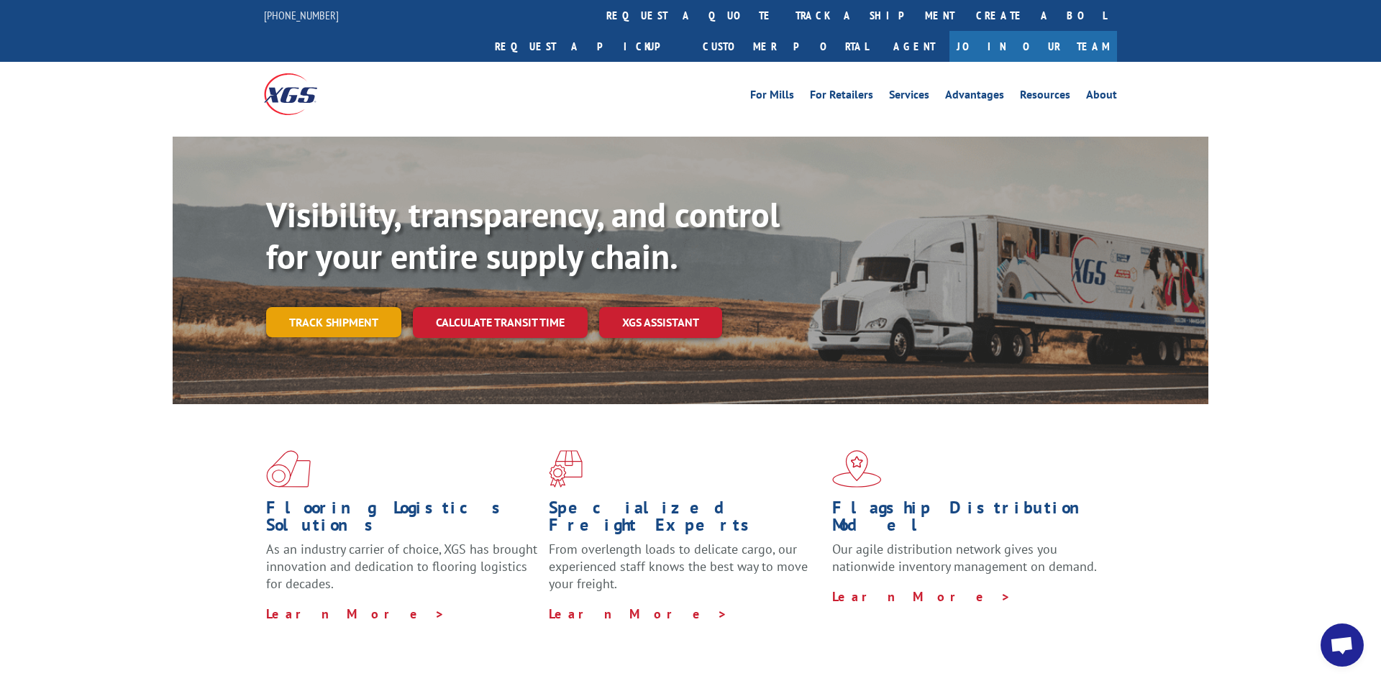
click at [375, 307] on link "Track shipment" at bounding box center [333, 322] width 135 height 30
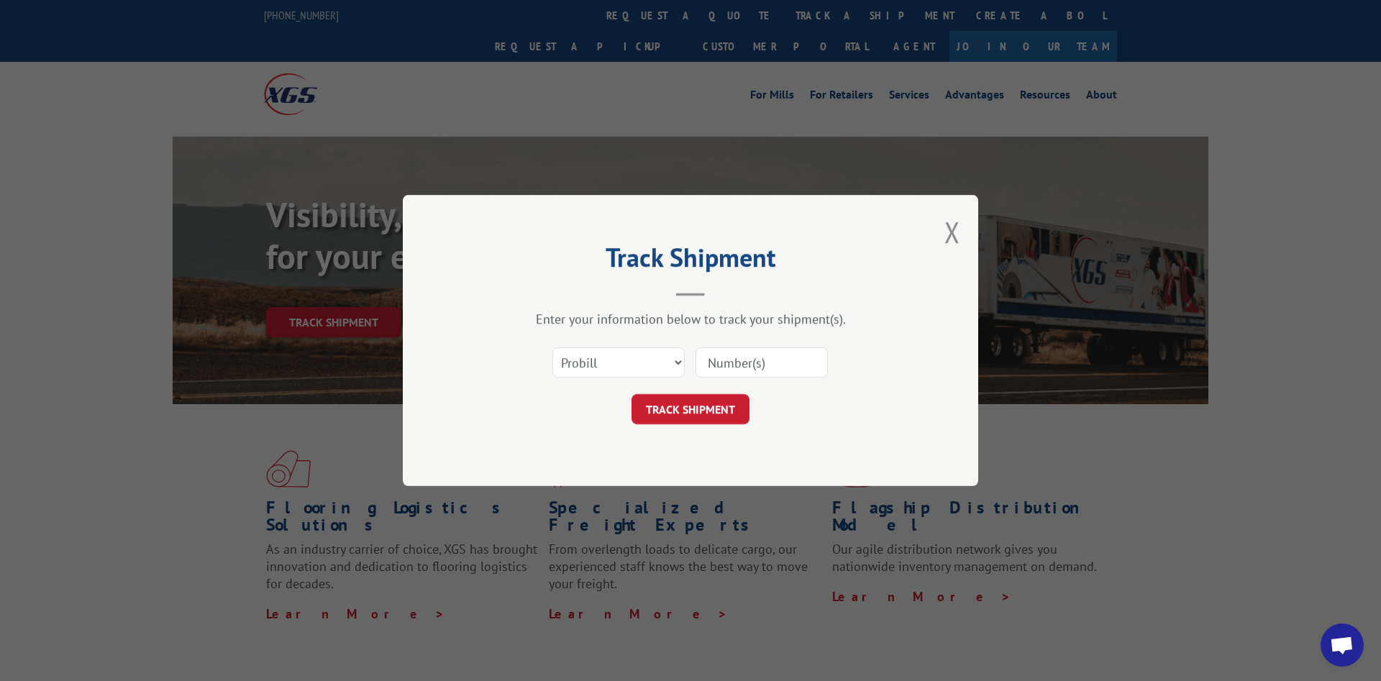
drag, startPoint x: 742, startPoint y: 367, endPoint x: 761, endPoint y: 367, distance: 18.7
click at [743, 367] on input at bounding box center [761, 362] width 132 height 30
paste input "1822624"
type input "1822624"
click at [552, 347] on select "Select category... Probill BOL PO" at bounding box center [618, 362] width 132 height 30
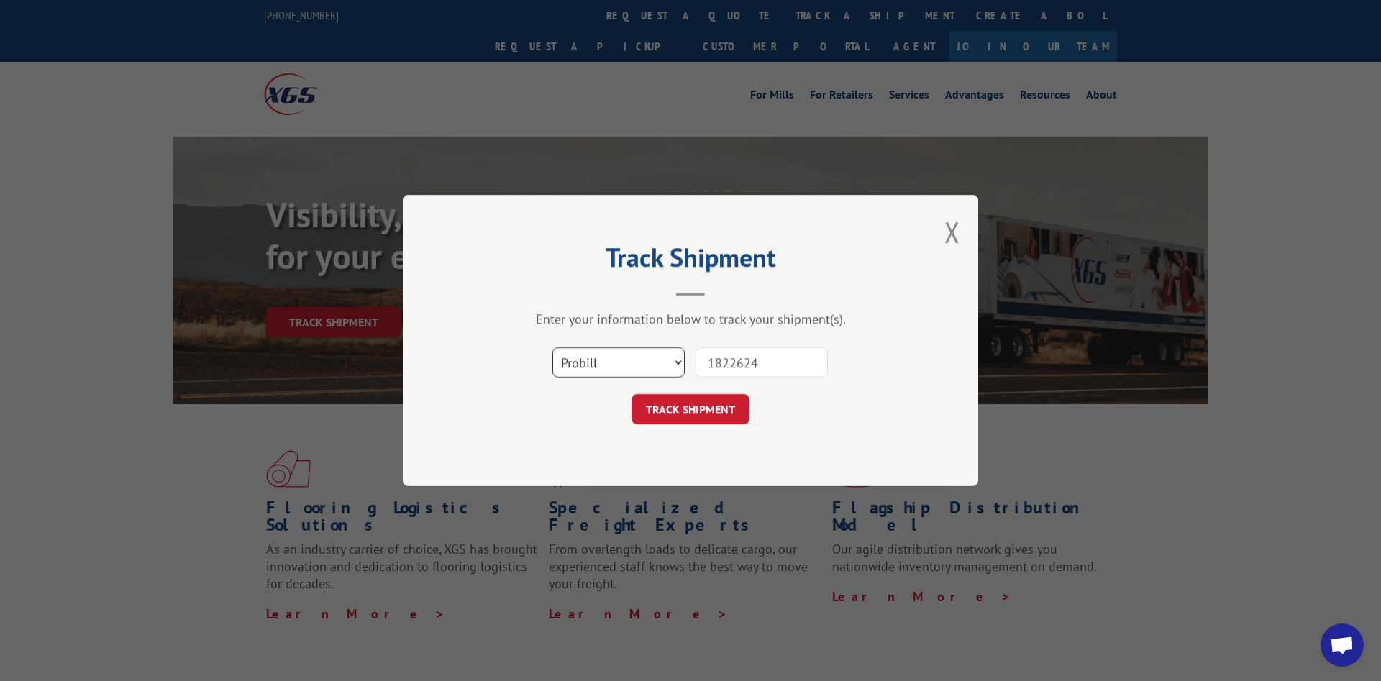
select select "bol"
click option "BOL" at bounding box center [0, 0] width 0 height 0
click at [705, 413] on button "TRACK SHIPMENT" at bounding box center [690, 409] width 118 height 30
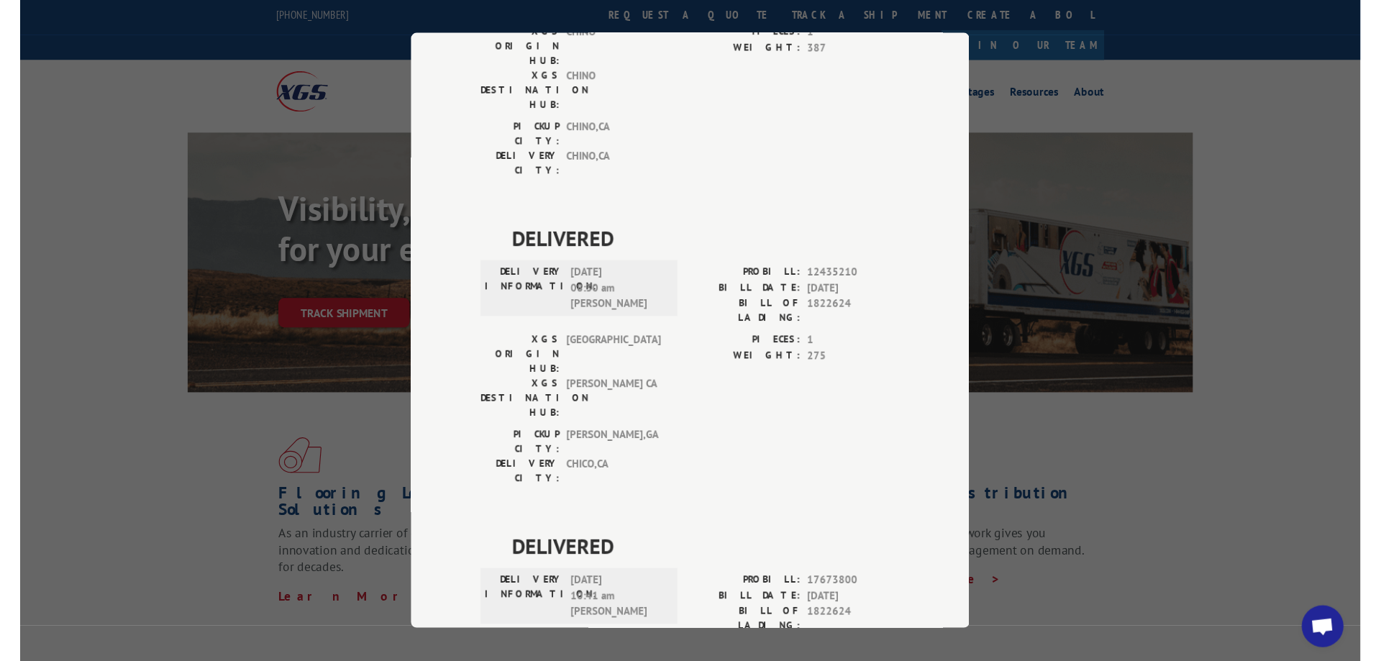
scroll to position [266, 0]
